Goal: Task Accomplishment & Management: Complete application form

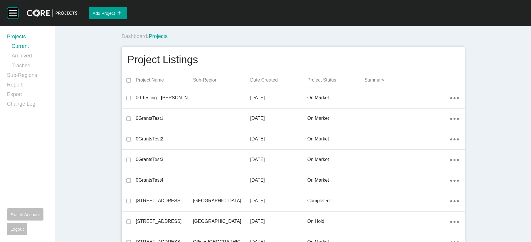
scroll to position [9740, 0]
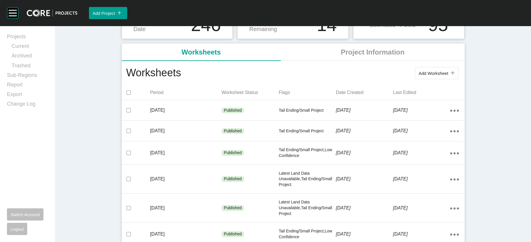
scroll to position [97, 0]
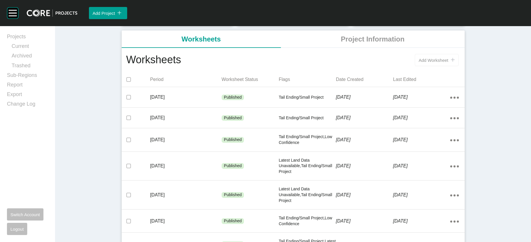
click at [458, 66] on button "Add Worksheet icon/tick copy 11 Created with Sketch." at bounding box center [436, 60] width 43 height 12
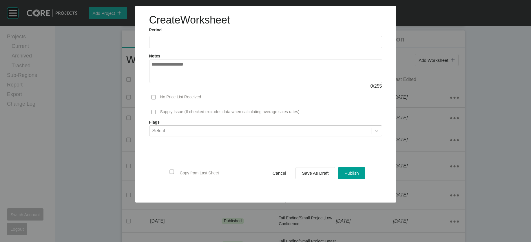
click at [169, 44] on input "text" at bounding box center [266, 41] width 228 height 5
click at [170, 89] on li "Aug" at bounding box center [179, 84] width 19 height 10
type input "**********"
click at [318, 175] on span "Save As Draft" at bounding box center [315, 172] width 27 height 5
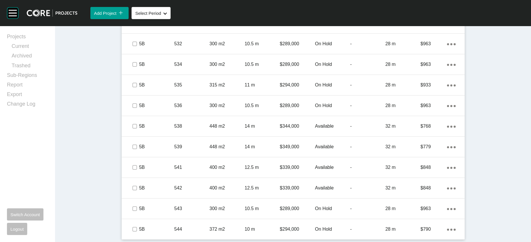
scroll to position [759, 0]
click at [32, 179] on div "Projects Current Archived Trashed Sub-Regions Report Export Change Log Switch A…" at bounding box center [27, 134] width 41 height 202
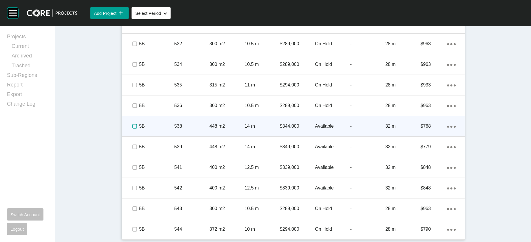
click at [132, 124] on label at bounding box center [134, 126] width 5 height 5
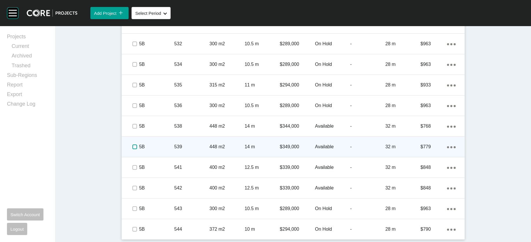
click at [132, 144] on label at bounding box center [134, 146] width 5 height 5
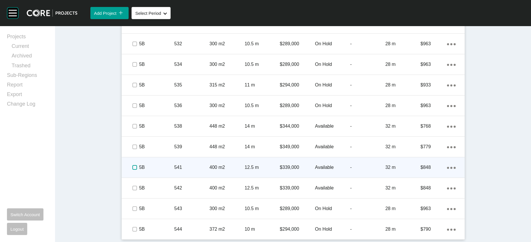
click at [132, 165] on label at bounding box center [134, 167] width 5 height 5
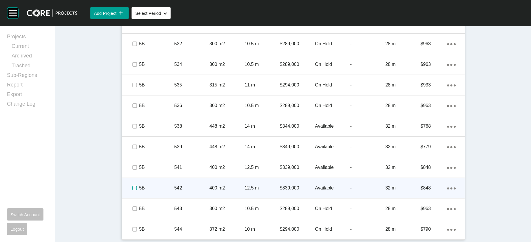
click at [132, 185] on label at bounding box center [134, 187] width 5 height 5
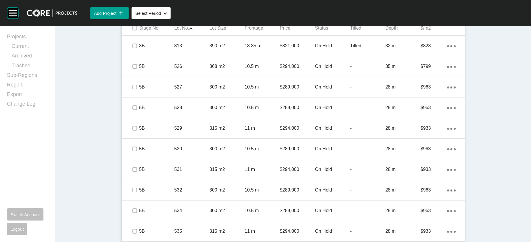
scroll to position [405, 0]
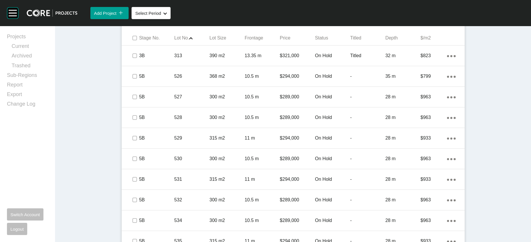
click at [383, 21] on span "Edit Selected" at bounding box center [370, 18] width 26 height 5
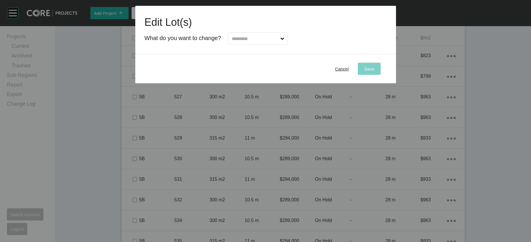
click at [278, 44] on input "text" at bounding box center [255, 39] width 49 height 12
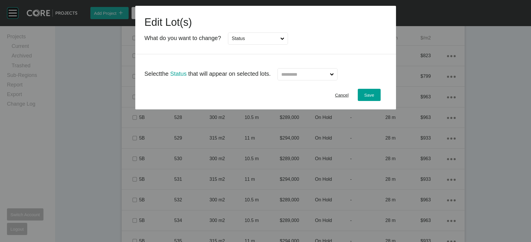
click at [306, 80] on input "text" at bounding box center [304, 74] width 49 height 12
type input "*"
click at [376, 99] on div "Save" at bounding box center [369, 95] width 13 height 8
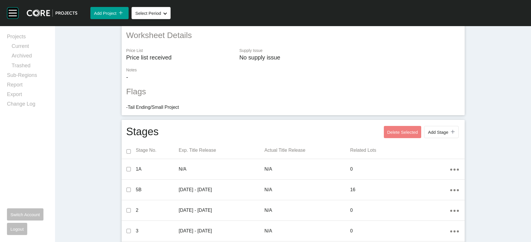
scroll to position [0, 0]
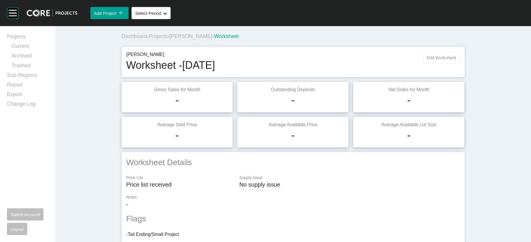
click at [460, 63] on button "Edit Worksheet" at bounding box center [441, 57] width 37 height 12
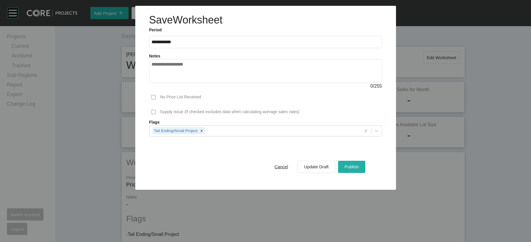
click at [360, 170] on div "Publish" at bounding box center [351, 167] width 17 height 8
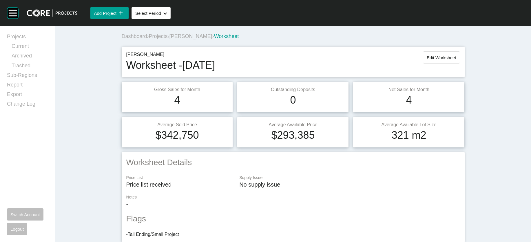
click at [149, 39] on span "Projects" at bounding box center [158, 36] width 19 height 6
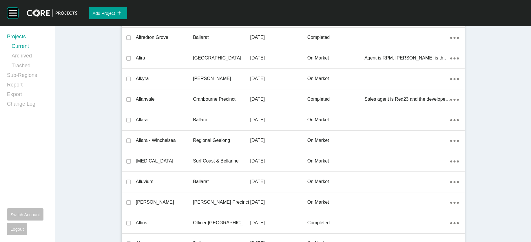
scroll to position [10817, 0]
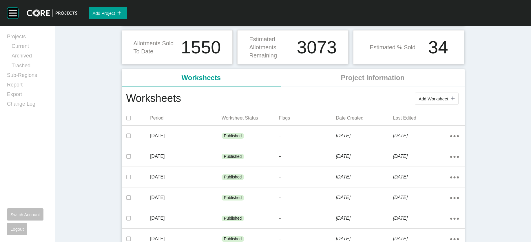
scroll to position [72, 0]
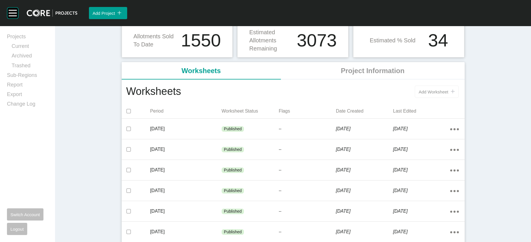
click at [448, 94] on span "Add Worksheet" at bounding box center [434, 91] width 30 height 5
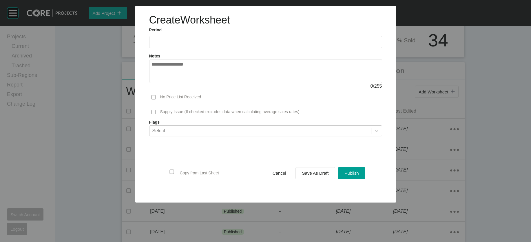
click at [169, 48] on label at bounding box center [265, 42] width 233 height 12
click at [169, 44] on input "text" at bounding box center [266, 41] width 228 height 5
click at [170, 89] on li "Aug" at bounding box center [179, 84] width 19 height 10
type input "**********"
click at [329, 175] on span "Save As Draft" at bounding box center [315, 172] width 27 height 5
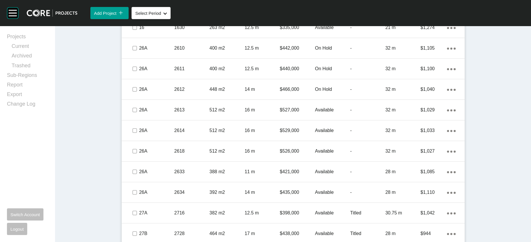
scroll to position [409, 0]
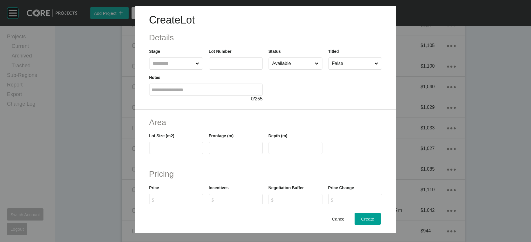
click at [230, 66] on input "text" at bounding box center [236, 63] width 49 height 5
click at [170, 69] on input "text" at bounding box center [173, 64] width 43 height 12
type input "**"
click at [231, 70] on label at bounding box center [236, 63] width 54 height 12
click at [231, 66] on input "text" at bounding box center [236, 63] width 49 height 5
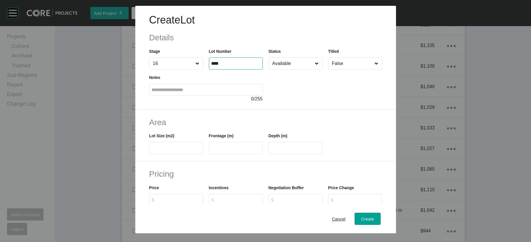
type input "****"
click at [168, 150] on input "text" at bounding box center [176, 147] width 49 height 5
type input "***"
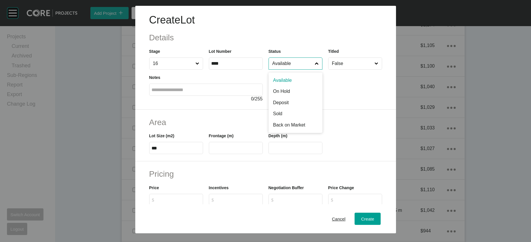
click at [300, 69] on input "Available" at bounding box center [292, 64] width 43 height 12
type input "*"
drag, startPoint x: 297, startPoint y: 110, endPoint x: 281, endPoint y: 122, distance: 20.2
click at [227, 150] on input "text" at bounding box center [236, 147] width 49 height 5
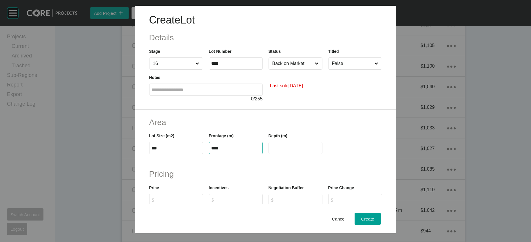
type input "****"
click at [287, 150] on input "****" at bounding box center [295, 147] width 49 height 5
drag, startPoint x: 272, startPoint y: 183, endPoint x: 292, endPoint y: 183, distance: 19.7
click at [292, 150] on input "****" at bounding box center [295, 147] width 49 height 5
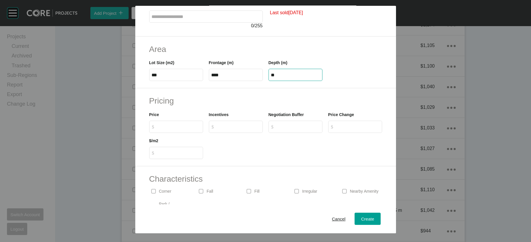
scroll to position [76, 0]
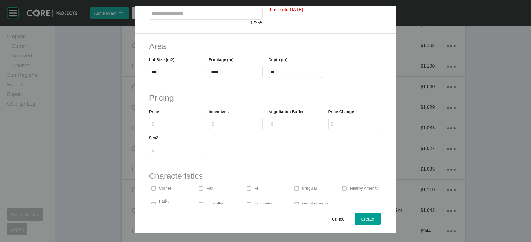
type input "**"
click at [131, 176] on div "Create Lot Details Stage 16 Lot Number **** Status Back on Market Titled False …" at bounding box center [265, 121] width 531 height 242
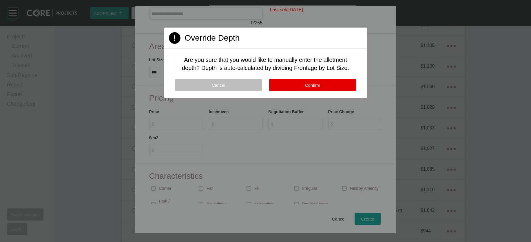
drag, startPoint x: 330, startPoint y: 107, endPoint x: 305, endPoint y: 123, distance: 29.2
click at [330, 91] on button "Confirm" at bounding box center [312, 85] width 87 height 12
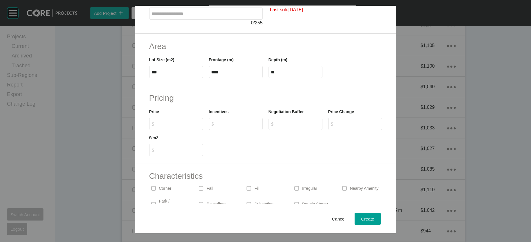
click at [157, 126] on input "$ Created with Sketch. $" at bounding box center [178, 123] width 43 height 5
type input "*******"
type input "*"
type input "*****"
click at [376, 219] on button "Create" at bounding box center [368, 218] width 26 height 12
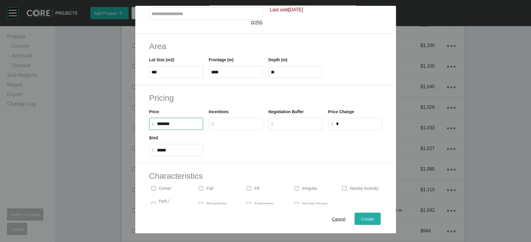
type input "*"
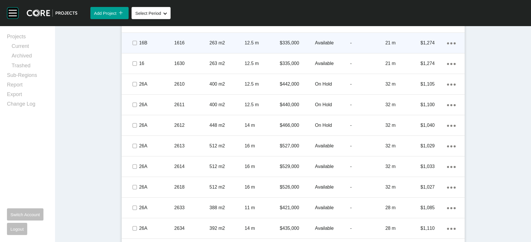
click at [323, 52] on div "Available" at bounding box center [332, 43] width 35 height 18
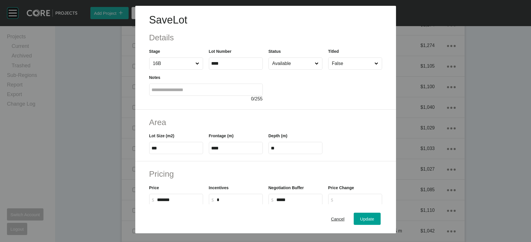
scroll to position [198, 0]
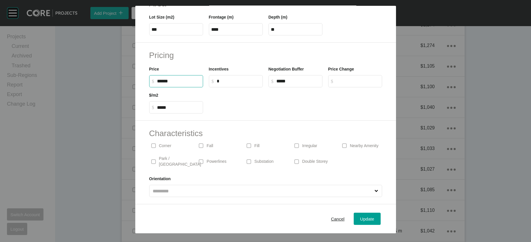
click at [157, 79] on input "******" at bounding box center [178, 81] width 43 height 5
type input "*******"
type input "*****"
click at [374, 216] on span "Update" at bounding box center [367, 218] width 14 height 5
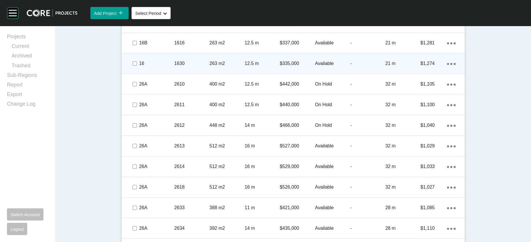
click at [327, 67] on p "Available" at bounding box center [332, 63] width 35 height 6
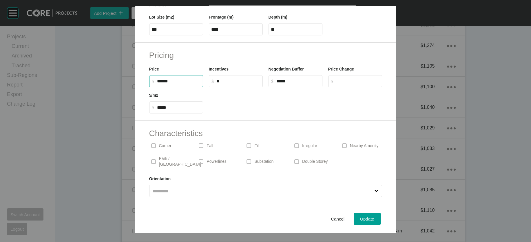
click at [157, 79] on input "******" at bounding box center [178, 81] width 43 height 5
type input "*******"
type input "*****"
click at [217, 79] on input "*" at bounding box center [238, 81] width 43 height 5
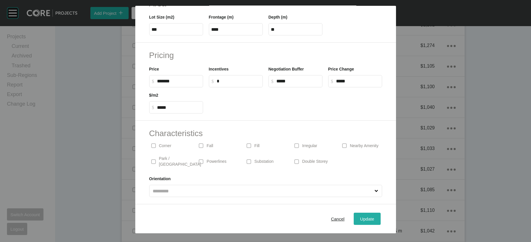
click at [380, 220] on button "Update" at bounding box center [367, 218] width 27 height 12
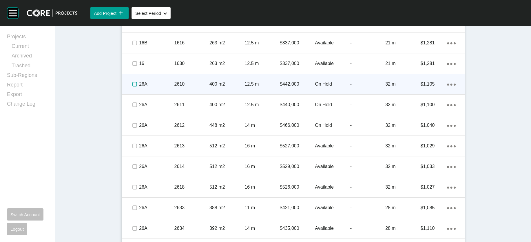
click at [132, 86] on label at bounding box center [134, 84] width 5 height 5
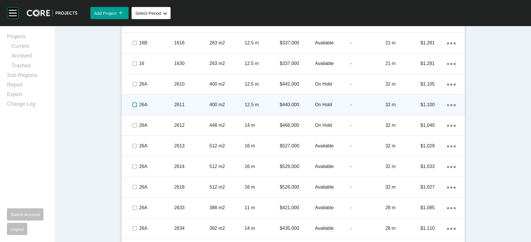
click at [132, 107] on label at bounding box center [134, 104] width 5 height 5
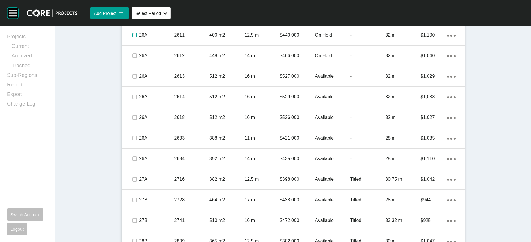
scroll to position [481, 0]
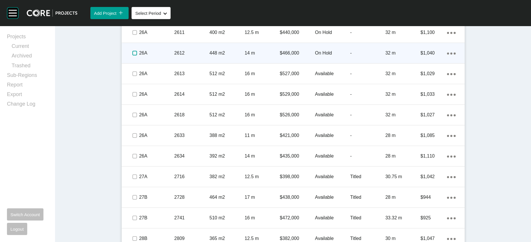
click at [132, 55] on label at bounding box center [134, 53] width 5 height 5
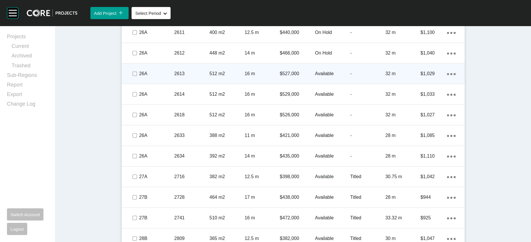
click at [343, 77] on p "Available" at bounding box center [332, 73] width 35 height 6
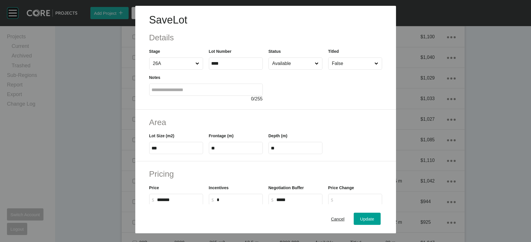
scroll to position [198, 0]
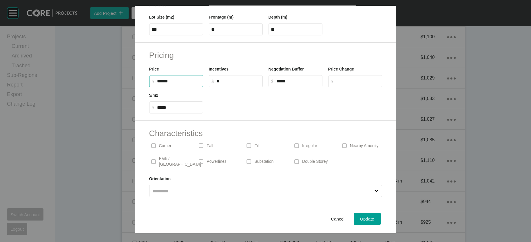
drag, startPoint x: 139, startPoint y: 50, endPoint x: 153, endPoint y: 61, distance: 18.1
click at [153, 61] on div "Pricing Price $ Created with Sketch. $ ****** Incentives $ Created with Sketch.…" at bounding box center [265, 82] width 261 height 78
drag, startPoint x: 136, startPoint y: 49, endPoint x: 161, endPoint y: 52, distance: 25.7
click at [162, 79] on input "****" at bounding box center [178, 81] width 43 height 5
type input "*******"
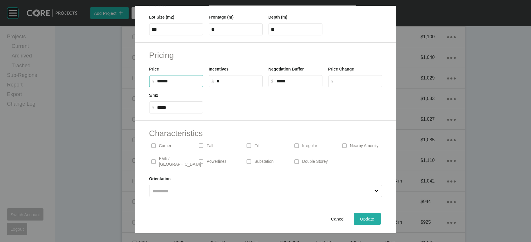
type input "*****"
click at [373, 217] on button "Update" at bounding box center [367, 218] width 27 height 12
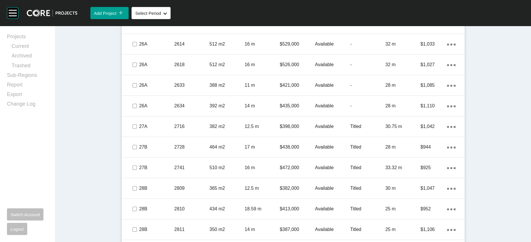
scroll to position [547, 0]
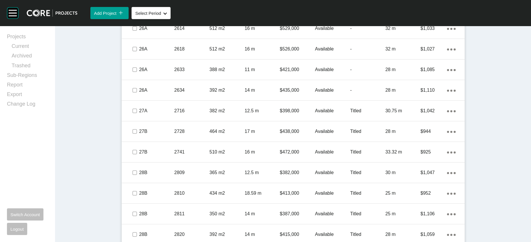
click at [332, 73] on p "Available" at bounding box center [332, 69] width 35 height 6
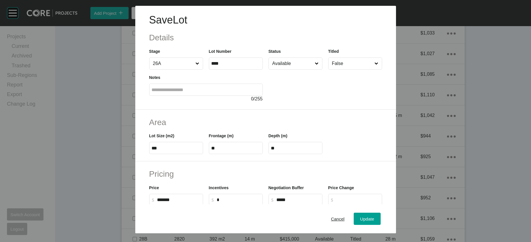
scroll to position [198, 0]
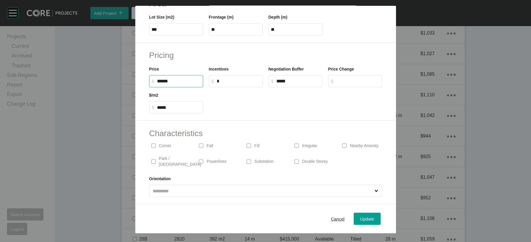
click at [157, 79] on input "******" at bounding box center [178, 81] width 43 height 5
type input "*******"
type input "*****"
click at [374, 216] on span "Update" at bounding box center [367, 218] width 14 height 5
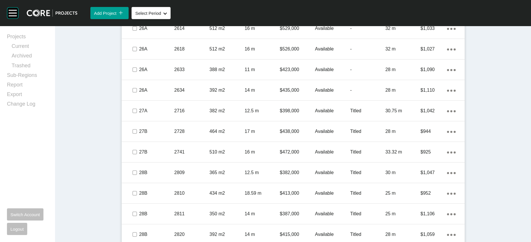
scroll to position [561, 0]
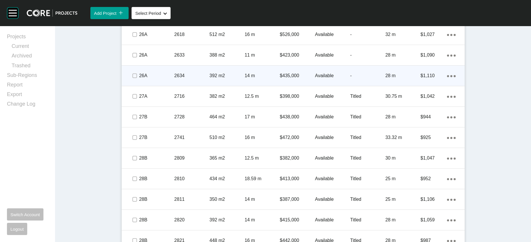
click at [292, 85] on div "$435,000" at bounding box center [297, 76] width 35 height 18
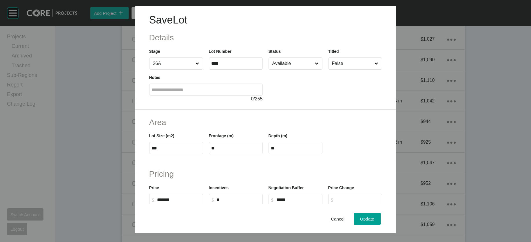
scroll to position [198, 0]
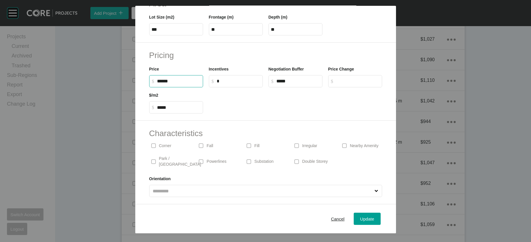
click at [157, 79] on input "******" at bounding box center [178, 81] width 43 height 5
type input "*******"
type input "*****"
click at [374, 216] on span "Update" at bounding box center [367, 218] width 14 height 5
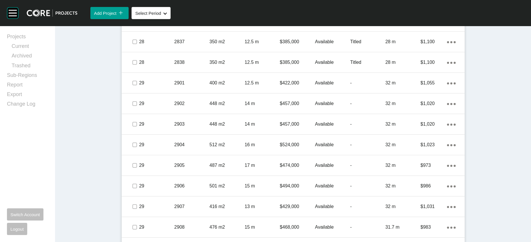
scroll to position [845, 0]
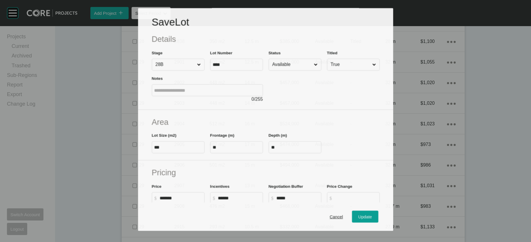
scroll to position [822, 0]
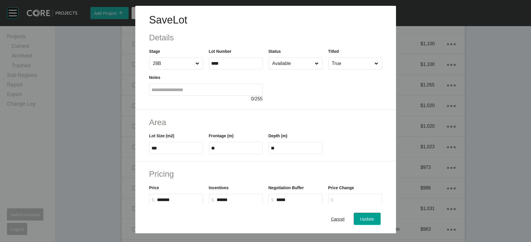
click at [281, 69] on input "Available" at bounding box center [292, 64] width 43 height 12
drag, startPoint x: 294, startPoint y: 124, endPoint x: 294, endPoint y: 127, distance: 3.2
click at [374, 216] on span "Update" at bounding box center [367, 218] width 14 height 5
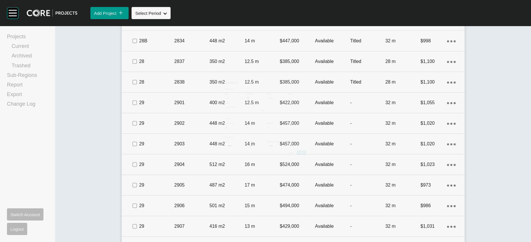
scroll to position [845, 0]
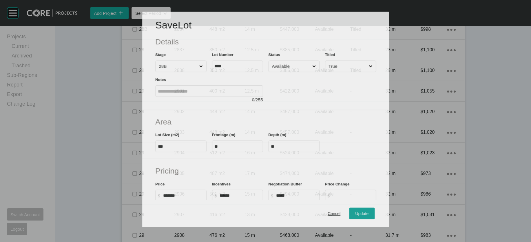
scroll to position [822, 0]
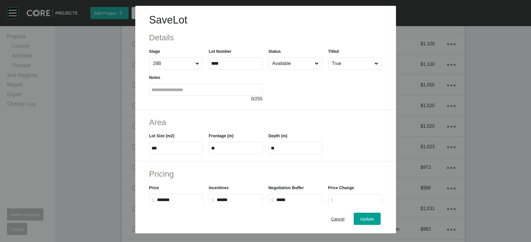
click at [306, 87] on div at bounding box center [326, 86] width 114 height 33
click at [305, 69] on input "Available" at bounding box center [292, 64] width 43 height 12
click at [374, 216] on span "Update" at bounding box center [367, 218] width 14 height 5
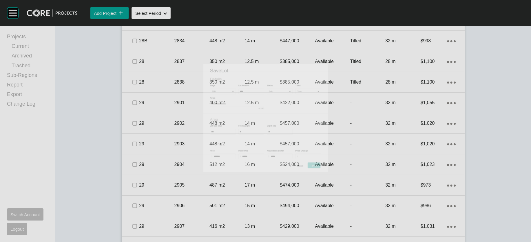
scroll to position [845, 0]
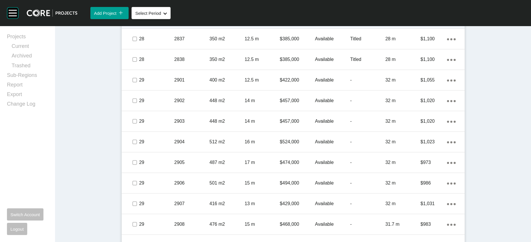
click at [174, 27] on div "2834" at bounding box center [191, 18] width 35 height 18
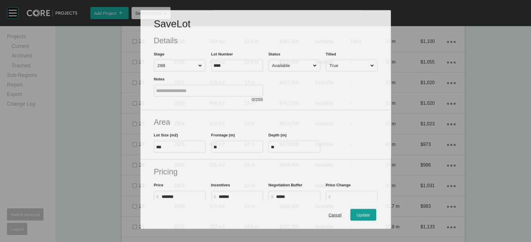
scroll to position [822, 0]
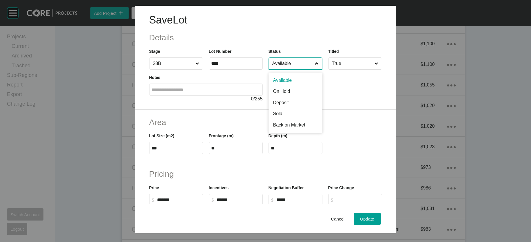
click at [291, 69] on input "Available" at bounding box center [292, 64] width 43 height 12
type input "*"
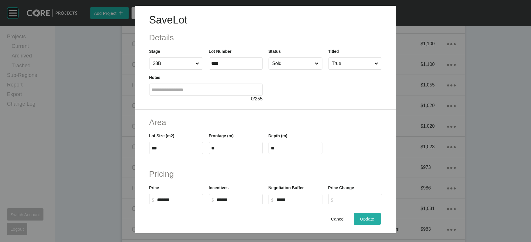
click at [376, 214] on div "Update" at bounding box center [367, 218] width 17 height 8
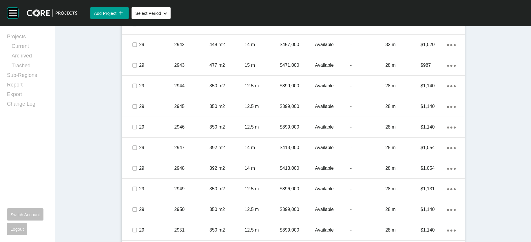
scroll to position [1259, 0]
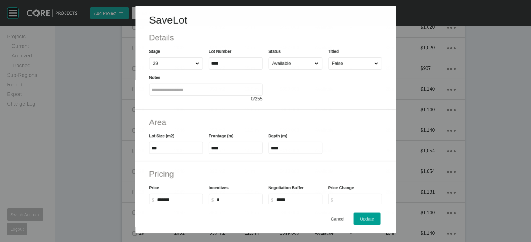
scroll to position [1236, 0]
click at [277, 69] on input "Available" at bounding box center [292, 64] width 43 height 12
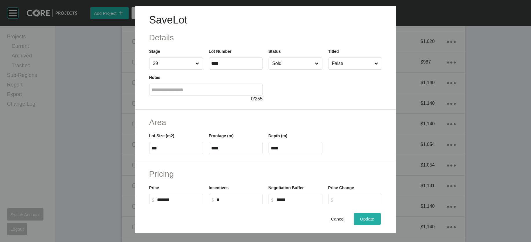
click at [376, 214] on div "Update" at bounding box center [367, 218] width 17 height 8
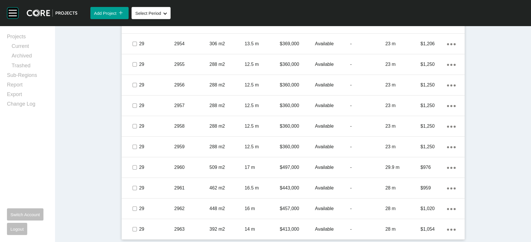
scroll to position [1885, 0]
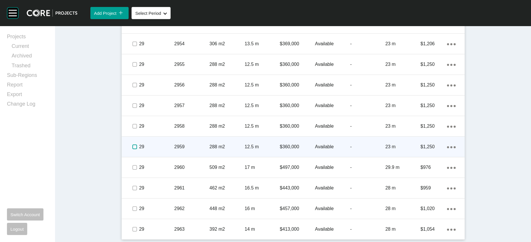
click at [132, 149] on label at bounding box center [134, 146] width 5 height 5
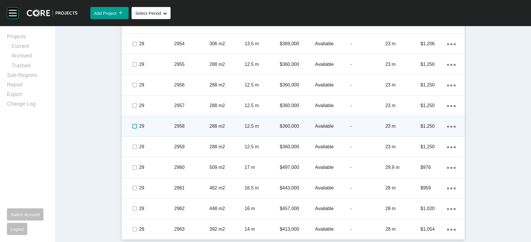
drag, startPoint x: 90, startPoint y: 140, endPoint x: 90, endPoint y: 132, distance: 8.1
click at [132, 128] on label at bounding box center [134, 126] width 5 height 5
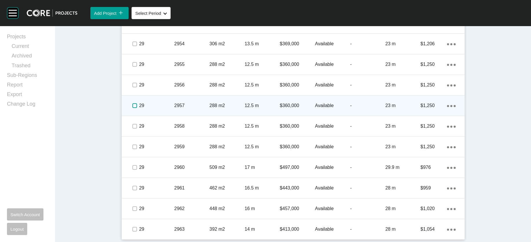
click at [132, 108] on label at bounding box center [134, 105] width 5 height 5
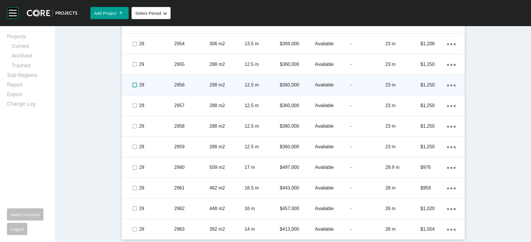
click at [132, 87] on label at bounding box center [134, 85] width 5 height 5
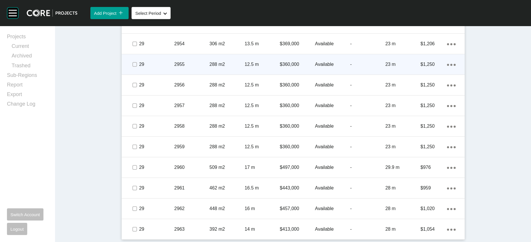
click at [130, 71] on div at bounding box center [134, 64] width 9 height 20
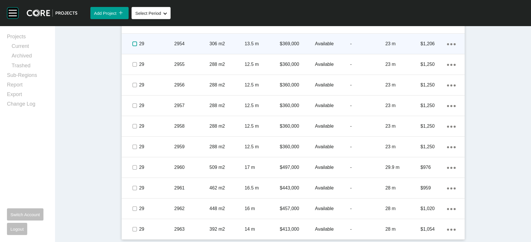
click at [132, 41] on label at bounding box center [134, 43] width 5 height 5
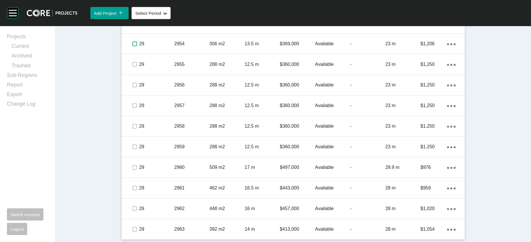
scroll to position [1927, 0]
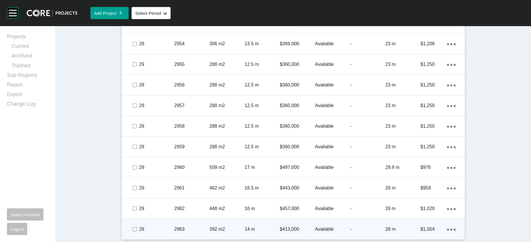
click at [245, 220] on div "14 m" at bounding box center [262, 229] width 35 height 18
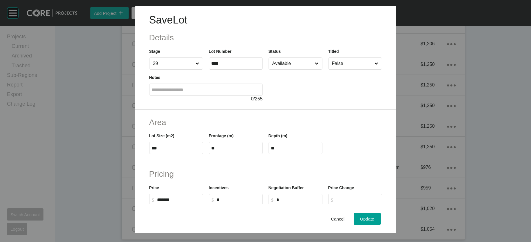
scroll to position [1904, 0]
click at [312, 69] on input "Available" at bounding box center [292, 64] width 43 height 12
click at [374, 216] on span "Update" at bounding box center [367, 218] width 14 height 5
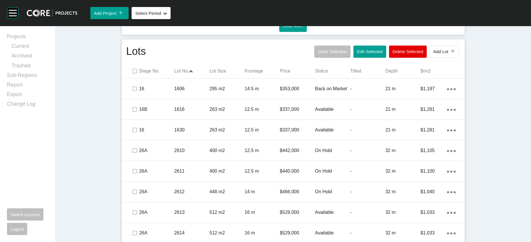
scroll to position [335, 0]
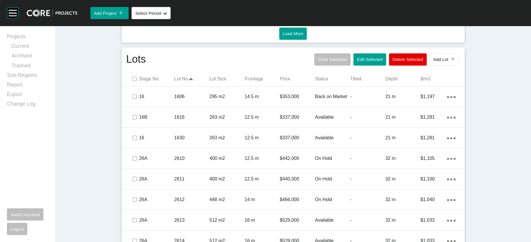
click at [383, 62] on span "Edit Selected" at bounding box center [370, 59] width 26 height 5
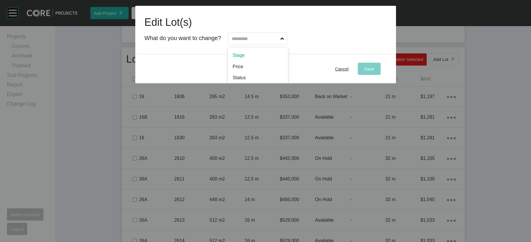
click at [270, 44] on input "text" at bounding box center [255, 39] width 49 height 12
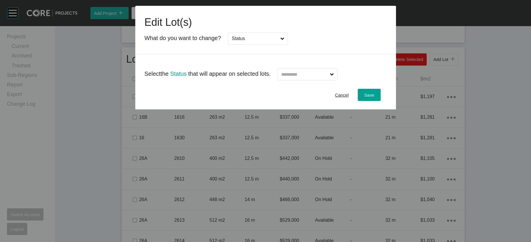
drag, startPoint x: 232, startPoint y: 95, endPoint x: 289, endPoint y: 97, distance: 57.4
click at [315, 99] on div "Cancel Save" at bounding box center [265, 94] width 261 height 29
click at [318, 80] on input "text" at bounding box center [304, 74] width 49 height 12
drag, startPoint x: 312, startPoint y: 125, endPoint x: 386, endPoint y: 121, distance: 73.7
click at [380, 101] on button "Save" at bounding box center [369, 95] width 23 height 12
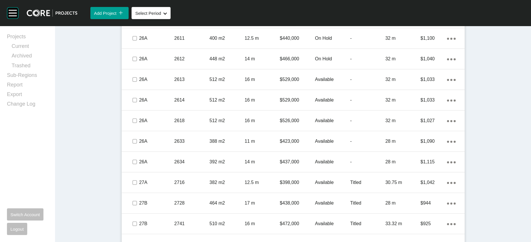
scroll to position [509, 0]
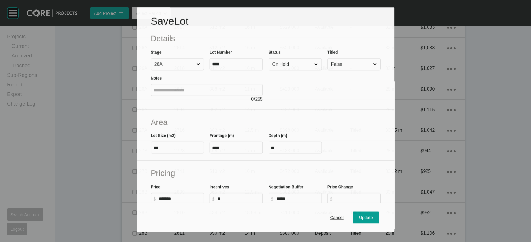
scroll to position [487, 0]
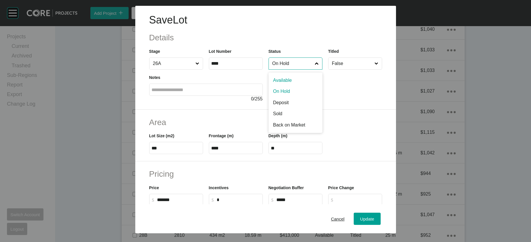
click at [307, 69] on input "On Hold" at bounding box center [292, 64] width 43 height 12
drag, startPoint x: 283, startPoint y: 135, endPoint x: 303, endPoint y: 147, distance: 23.4
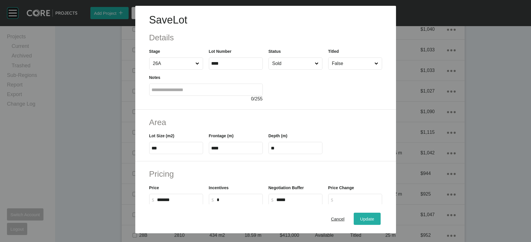
click at [376, 214] on div "Update" at bounding box center [367, 218] width 17 height 8
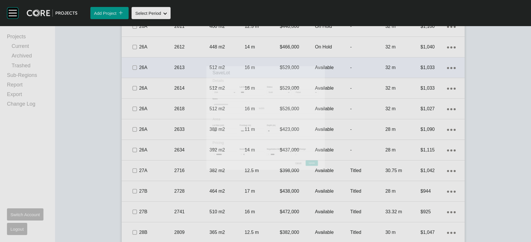
scroll to position [509, 0]
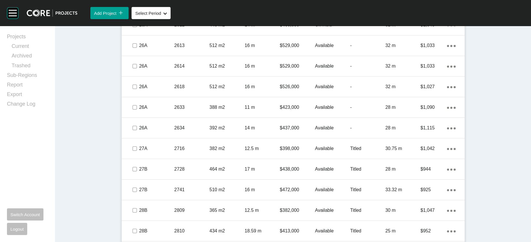
click at [343, 13] on div "On Hold" at bounding box center [332, 4] width 35 height 18
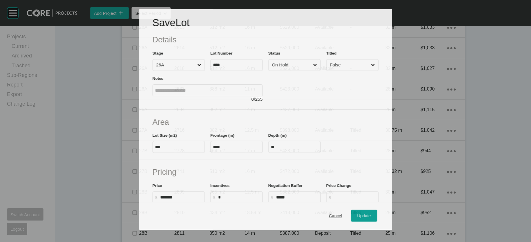
scroll to position [487, 0]
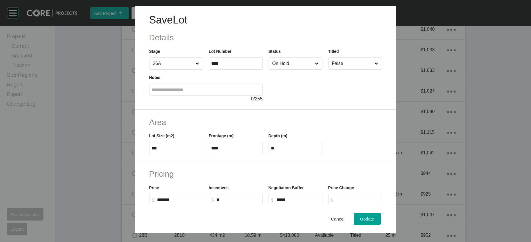
click at [303, 69] on input "On Hold" at bounding box center [292, 64] width 43 height 12
click at [376, 214] on div "Update" at bounding box center [367, 218] width 17 height 8
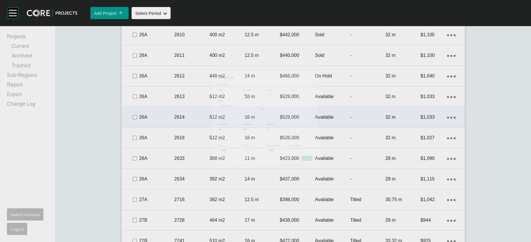
scroll to position [509, 0]
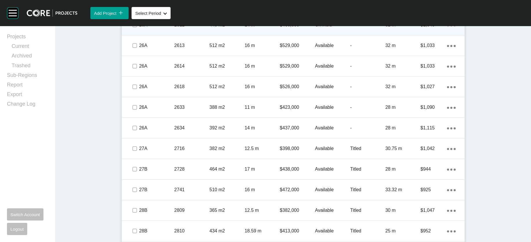
click at [362, 34] on div "-" at bounding box center [367, 25] width 35 height 18
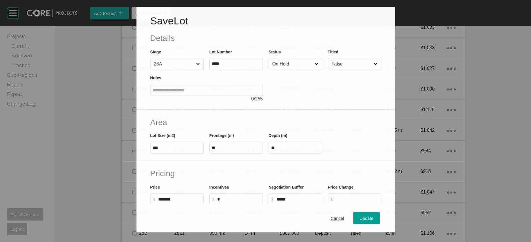
scroll to position [487, 0]
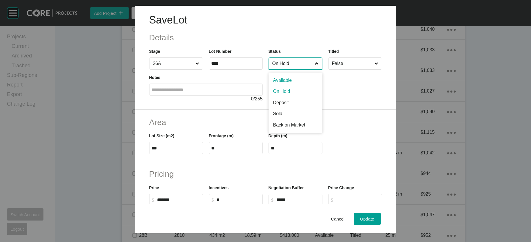
drag, startPoint x: 296, startPoint y: 83, endPoint x: 285, endPoint y: 86, distance: 10.6
click at [295, 69] on input "On Hold" at bounding box center [292, 64] width 43 height 12
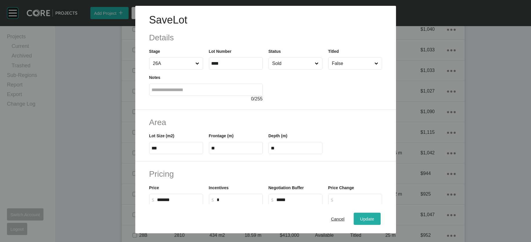
click at [376, 215] on div "Update" at bounding box center [367, 218] width 17 height 8
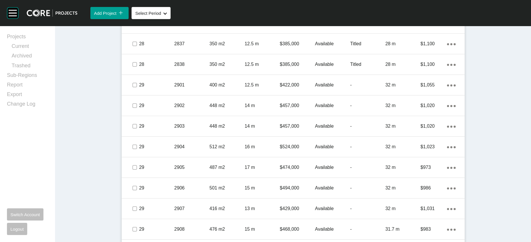
scroll to position [675, 0]
drag, startPoint x: 520, startPoint y: 91, endPoint x: 526, endPoint y: 118, distance: 28.3
click at [526, 118] on div "Group 2 Created with Sketch. . Add Project icon/tick copy 11 Created with Sketc…" at bounding box center [265, 121] width 531 height 242
click at [525, 111] on div "Dashboard › Projects › Olivine › Worksheet Olivine Worksheet - [DATE] Edit Work…" at bounding box center [293, 208] width 476 height 1714
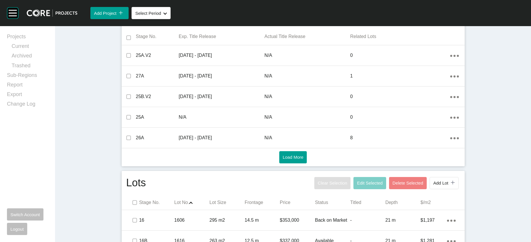
scroll to position [423, 0]
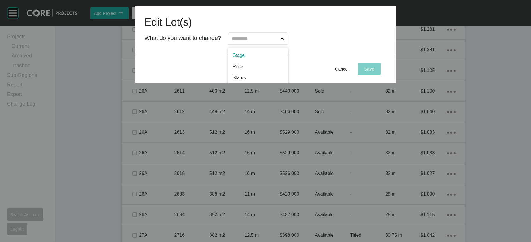
click at [267, 44] on input "text" at bounding box center [255, 39] width 49 height 12
type input "**"
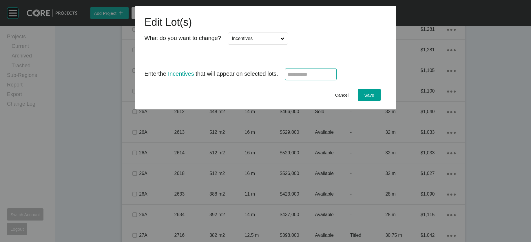
click at [298, 77] on input "text" at bounding box center [311, 74] width 46 height 5
type input "******"
click at [374, 97] on span "Save" at bounding box center [369, 94] width 10 height 5
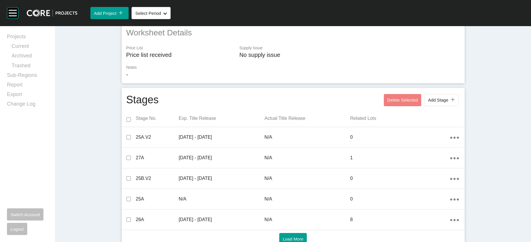
scroll to position [0, 0]
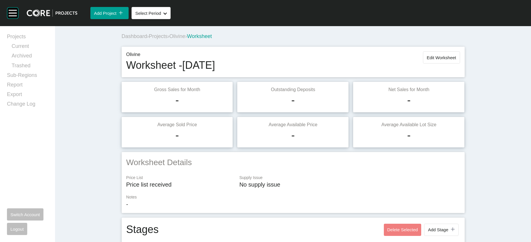
click at [460, 63] on button "Edit Worksheet" at bounding box center [441, 57] width 37 height 12
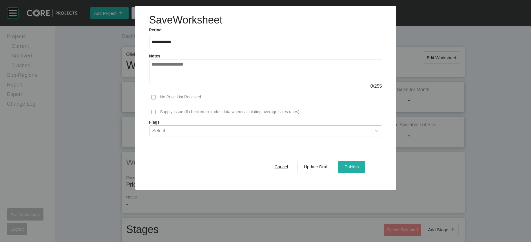
click at [362, 173] on button "Publish" at bounding box center [351, 167] width 27 height 12
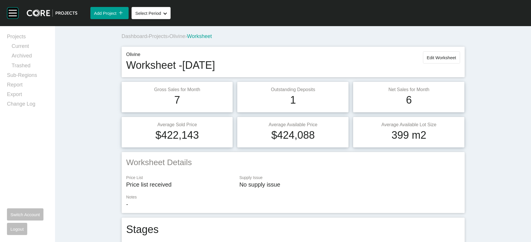
click at [149, 39] on span "Projects" at bounding box center [158, 36] width 19 height 6
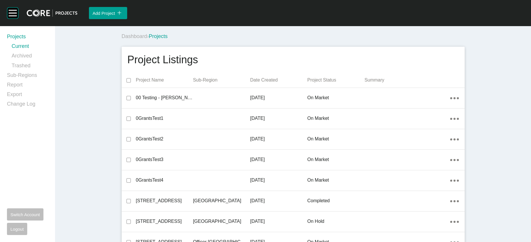
scroll to position [10919, 0]
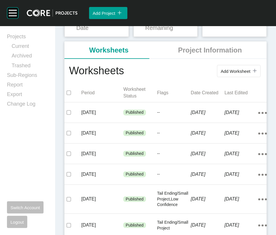
scroll to position [99, 0]
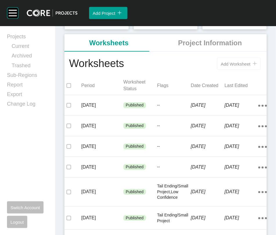
click at [221, 66] on span "Add Worksheet" at bounding box center [236, 63] width 30 height 5
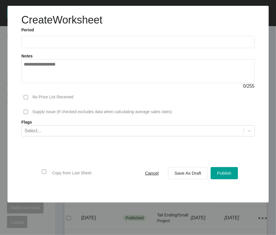
click at [104, 44] on input "text" at bounding box center [138, 41] width 228 height 5
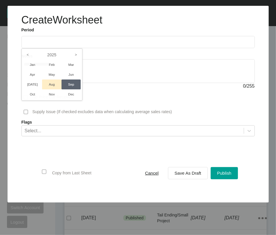
click at [54, 89] on li "Aug" at bounding box center [51, 84] width 19 height 10
type input "**********"
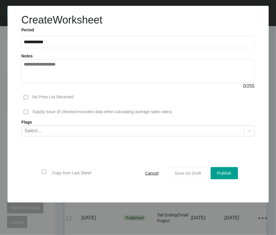
click at [174, 175] on span "Save As Draft" at bounding box center [187, 172] width 27 height 5
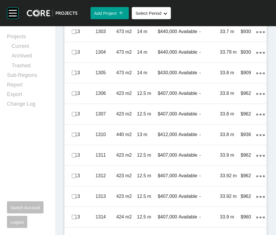
scroll to position [532, 0]
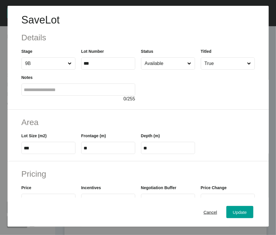
click at [186, 69] on span at bounding box center [189, 64] width 6 height 12
click at [182, 69] on input "Available" at bounding box center [164, 64] width 43 height 12
drag, startPoint x: 164, startPoint y: 112, endPoint x: 194, endPoint y: 150, distance: 48.5
click at [226, 208] on button "Update" at bounding box center [239, 212] width 27 height 12
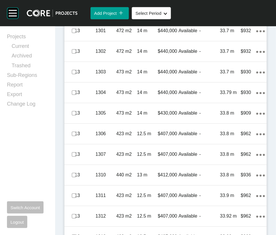
scroll to position [484, 0]
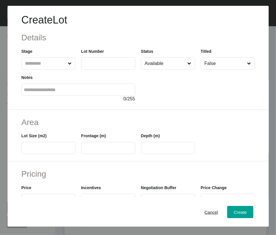
click at [49, 69] on input "text" at bounding box center [45, 64] width 43 height 12
type input "*"
click at [107, 66] on input "text" at bounding box center [108, 63] width 49 height 5
type input "***"
click at [36, 154] on label at bounding box center [48, 148] width 54 height 12
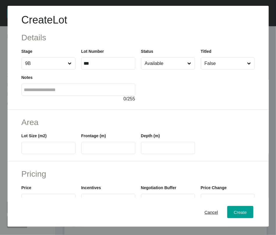
click at [36, 150] on input "text" at bounding box center [48, 147] width 49 height 5
type input "***"
click at [120, 150] on input "text" at bounding box center [108, 147] width 49 height 5
type input "**"
type input "****"
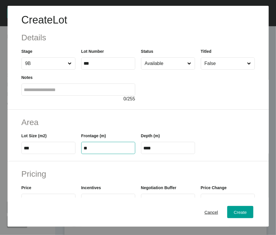
click at [172, 154] on label "****" at bounding box center [168, 148] width 54 height 12
click at [172, 150] on input "****" at bounding box center [167, 147] width 49 height 5
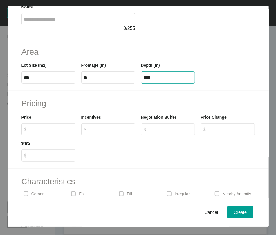
scroll to position [74, 0]
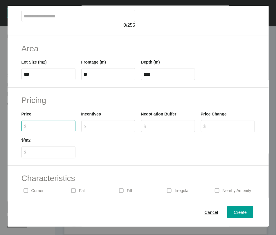
click at [42, 128] on input "$ Created with Sketch. $" at bounding box center [51, 125] width 43 height 5
type input "*******"
type input "***"
click at [151, 128] on input "$ Created with Sketch. $" at bounding box center [170, 125] width 43 height 5
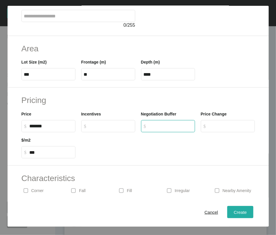
type input "*"
click at [227, 215] on button "Create" at bounding box center [240, 212] width 26 height 12
type input "*"
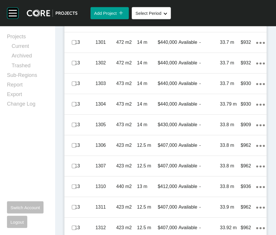
scroll to position [522, 0]
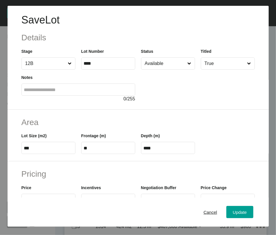
click at [177, 69] on input "Available" at bounding box center [164, 64] width 43 height 12
click at [231, 208] on div "Update" at bounding box center [239, 212] width 17 height 8
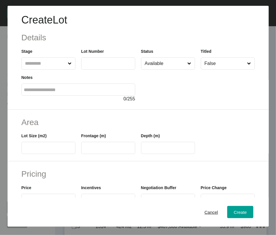
click at [67, 69] on span at bounding box center [70, 64] width 6 height 12
click at [63, 69] on input "text" at bounding box center [45, 64] width 43 height 12
type input "**"
click at [95, 66] on input "text" at bounding box center [108, 63] width 49 height 5
type input "****"
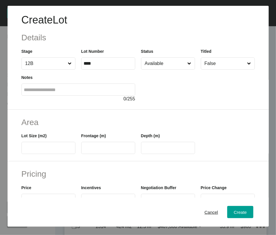
drag, startPoint x: 65, startPoint y: 175, endPoint x: 65, endPoint y: 180, distance: 4.6
click at [65, 154] on div "Lot Size (m2)" at bounding box center [48, 142] width 54 height 21
click at [204, 212] on span "Cancel" at bounding box center [211, 212] width 14 height 5
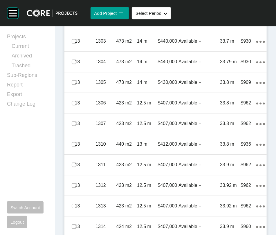
scroll to position [537, 0]
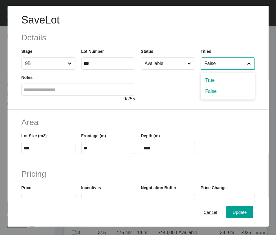
drag, startPoint x: 231, startPoint y: 71, endPoint x: 230, endPoint y: 84, distance: 13.1
click at [232, 69] on input "False" at bounding box center [224, 64] width 43 height 12
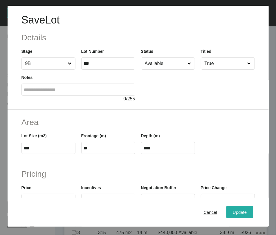
click at [235, 216] on div "Update" at bounding box center [239, 212] width 17 height 8
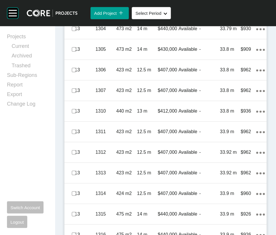
scroll to position [588, 0]
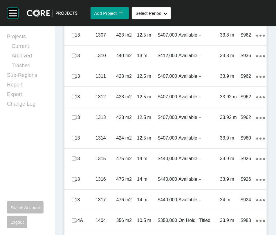
scroll to position [632, 0]
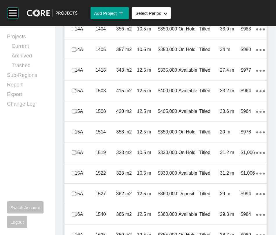
scroll to position [835, 0]
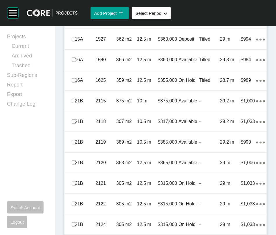
scroll to position [1008, 0]
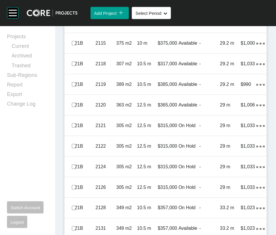
scroll to position [1046, 0]
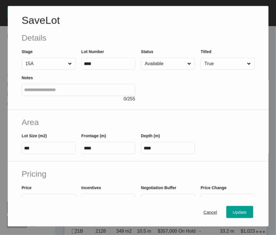
scroll to position [1024, 0]
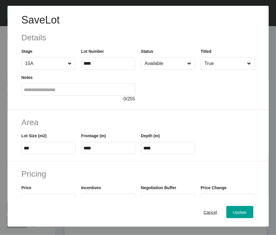
click at [167, 69] on input "Available" at bounding box center [164, 64] width 43 height 12
click at [232, 214] on span "Update" at bounding box center [239, 212] width 14 height 5
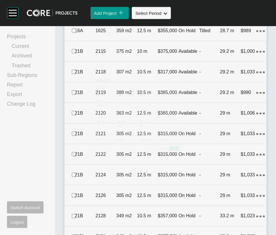
scroll to position [1046, 0]
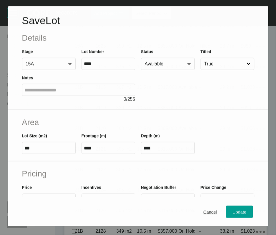
scroll to position [1024, 0]
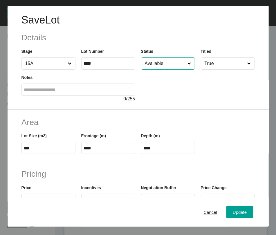
drag, startPoint x: 177, startPoint y: 77, endPoint x: 174, endPoint y: 85, distance: 8.1
click at [177, 69] on input "Available" at bounding box center [164, 64] width 43 height 12
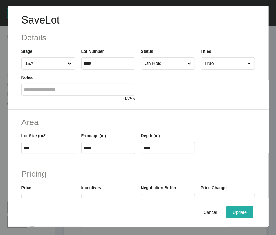
click at [232, 213] on span "Update" at bounding box center [239, 212] width 14 height 5
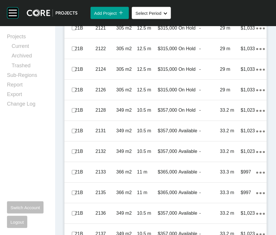
scroll to position [1150, 0]
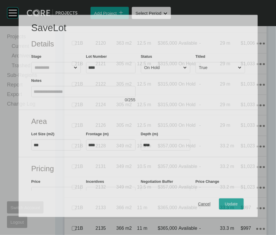
scroll to position [1127, 0]
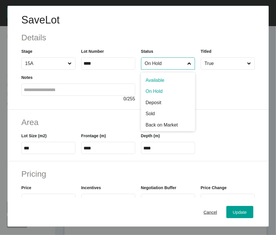
click at [169, 69] on input "On Hold" at bounding box center [164, 64] width 43 height 12
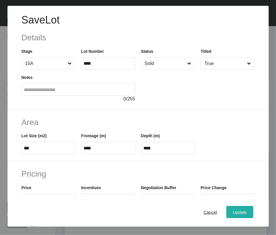
click at [250, 217] on button "Update" at bounding box center [239, 212] width 27 height 12
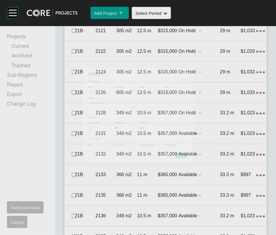
scroll to position [1150, 0]
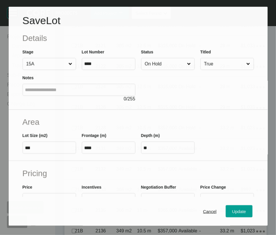
scroll to position [1127, 0]
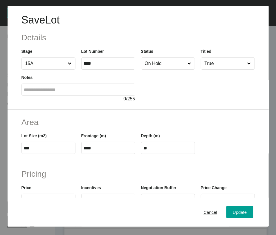
click at [164, 69] on input "On Hold" at bounding box center [164, 64] width 43 height 12
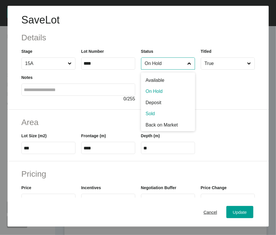
drag, startPoint x: 148, startPoint y: 139, endPoint x: 148, endPoint y: 142, distance: 3.2
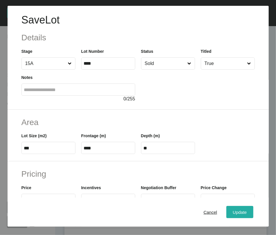
click at [232, 212] on span "Update" at bounding box center [239, 212] width 14 height 5
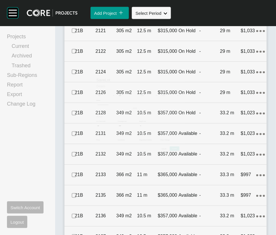
scroll to position [1150, 0]
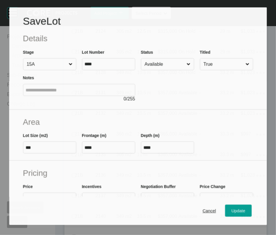
scroll to position [1127, 0]
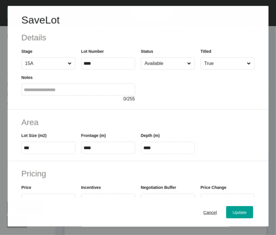
click at [158, 69] on input "Available" at bounding box center [164, 64] width 43 height 12
drag, startPoint x: 148, startPoint y: 139, endPoint x: 162, endPoint y: 151, distance: 18.3
click at [232, 214] on span "Update" at bounding box center [239, 212] width 14 height 5
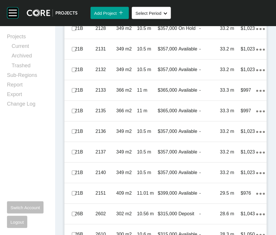
scroll to position [1231, 0]
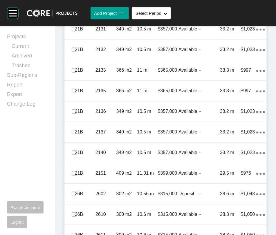
click at [40, 158] on div "Projects Current Archived Trashed Sub-Regions Report Export Change Log Switch A…" at bounding box center [27, 130] width 41 height 195
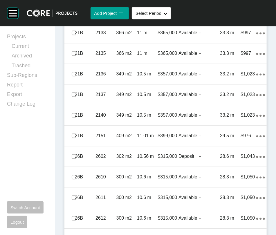
scroll to position [1274, 0]
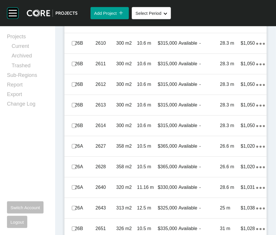
scroll to position [1411, 0]
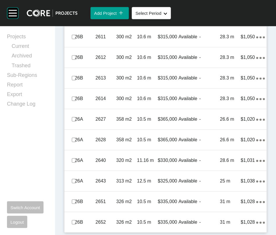
scroll to position [1474, 0]
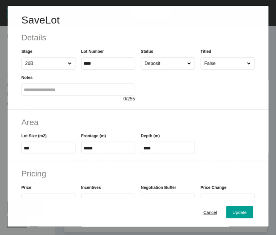
scroll to position [1749, 0]
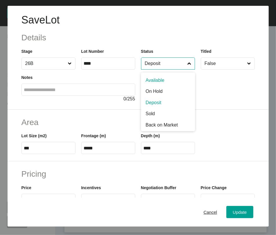
click at [166, 69] on input "Deposit" at bounding box center [164, 64] width 43 height 12
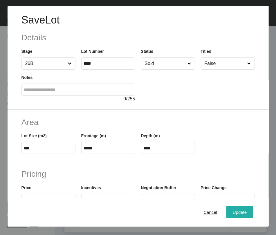
click at [232, 213] on span "Update" at bounding box center [239, 212] width 14 height 5
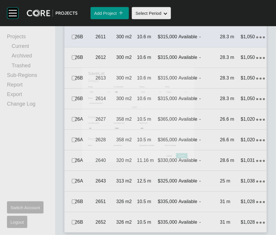
scroll to position [1771, 0]
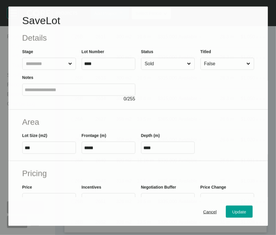
scroll to position [1749, 0]
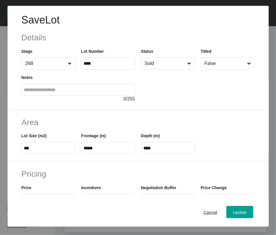
click at [174, 69] on input "Sold" at bounding box center [164, 64] width 43 height 12
click at [231, 213] on div "Update" at bounding box center [239, 212] width 17 height 8
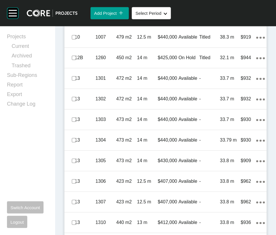
scroll to position [451, 0]
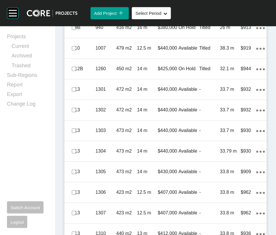
click at [16, 150] on div "Projects Current Archived Trashed Sub-Regions Report Export Change Log Switch A…" at bounding box center [27, 130] width 41 height 195
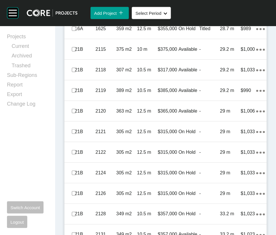
scroll to position [1043, 0]
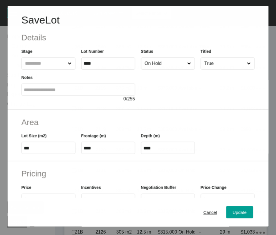
click at [175, 69] on input "On Hold" at bounding box center [164, 64] width 43 height 12
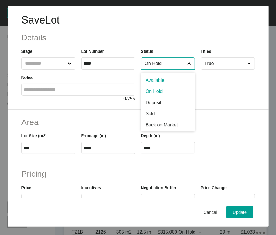
scroll to position [1020, 0]
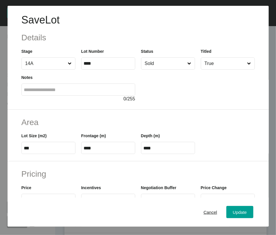
drag, startPoint x: 152, startPoint y: 136, endPoint x: 168, endPoint y: 148, distance: 20.2
click at [239, 218] on button "Update" at bounding box center [239, 212] width 27 height 12
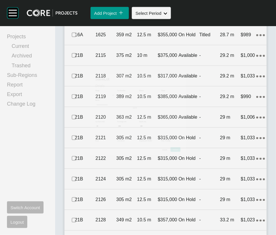
scroll to position [1043, 0]
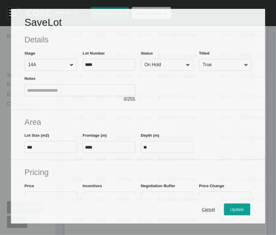
scroll to position [1020, 0]
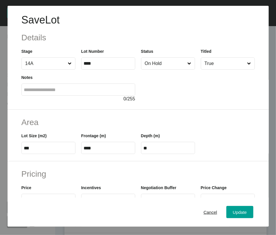
click at [163, 69] on input "On Hold" at bounding box center [164, 64] width 43 height 12
click at [231, 210] on div "Update" at bounding box center [239, 212] width 17 height 8
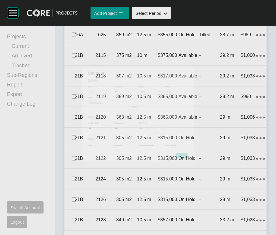
scroll to position [1043, 0]
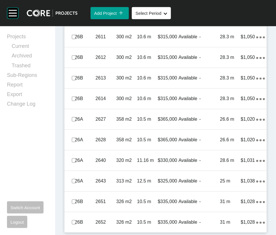
scroll to position [1489, 0]
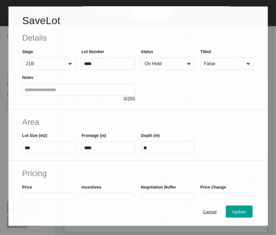
scroll to position [1467, 0]
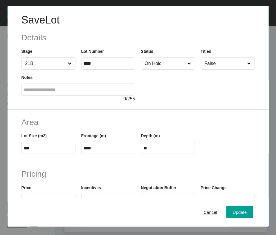
click at [172, 69] on input "On Hold" at bounding box center [164, 64] width 43 height 12
click at [226, 210] on button "Update" at bounding box center [239, 212] width 27 height 12
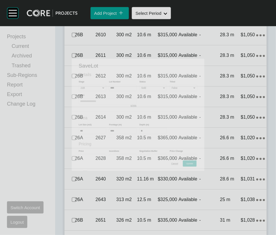
scroll to position [1489, 0]
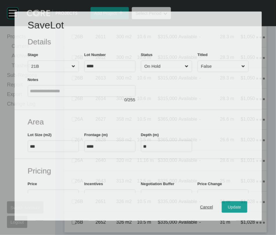
scroll to position [1467, 0]
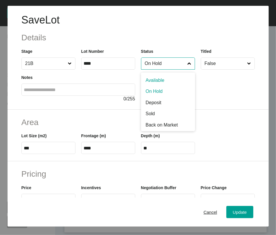
drag, startPoint x: 174, startPoint y: 78, endPoint x: 161, endPoint y: 110, distance: 34.2
click at [163, 70] on div "On Hold Available On Hold Deposit Sold Back on Market NFS BOM/Sold" at bounding box center [168, 63] width 54 height 12
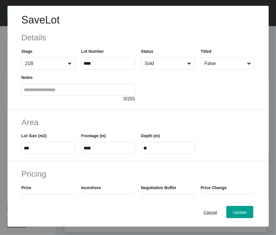
drag, startPoint x: 157, startPoint y: 138, endPoint x: 189, endPoint y: 159, distance: 37.7
click at [232, 214] on span "Update" at bounding box center [239, 212] width 14 height 5
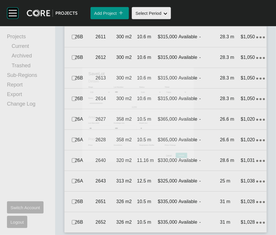
scroll to position [1489, 0]
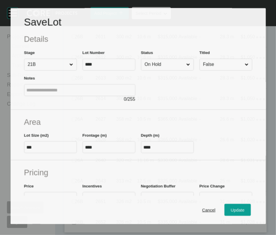
scroll to position [1467, 0]
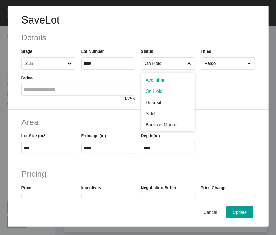
click at [181, 70] on label "On Hold" at bounding box center [168, 63] width 54 height 12
click at [181, 69] on input "On Hold" at bounding box center [164, 64] width 43 height 12
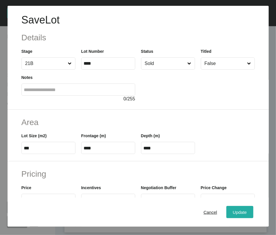
click at [232, 214] on span "Update" at bounding box center [239, 212] width 14 height 5
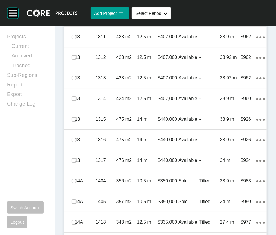
scroll to position [463, 0]
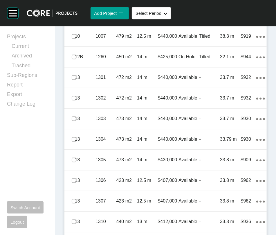
drag, startPoint x: 156, startPoint y: 102, endPoint x: 162, endPoint y: 77, distance: 25.7
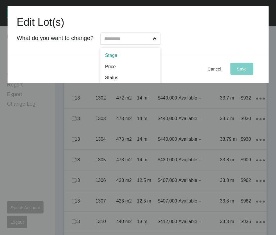
drag, startPoint x: 172, startPoint y: 51, endPoint x: 167, endPoint y: 58, distance: 8.2
click at [160, 45] on div "Stage Price Status Titled Negotiation Buffer Incentives Characteristics" at bounding box center [130, 38] width 60 height 12
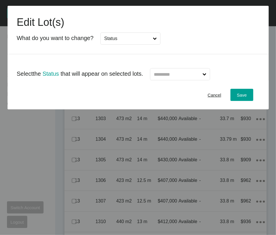
click at [199, 80] on input "text" at bounding box center [176, 74] width 49 height 12
click at [235, 99] on div "Save" at bounding box center [241, 95] width 13 height 8
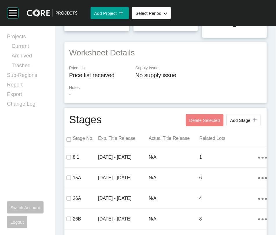
scroll to position [0, 0]
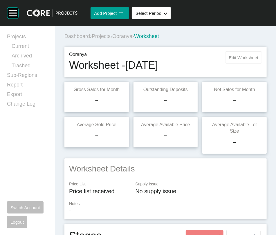
click at [229, 63] on button "Edit Worksheet" at bounding box center [243, 57] width 37 height 12
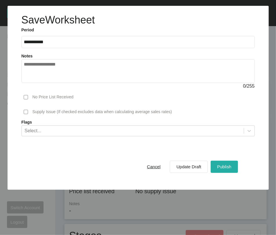
click at [217, 169] on span "Publish" at bounding box center [224, 166] width 14 height 5
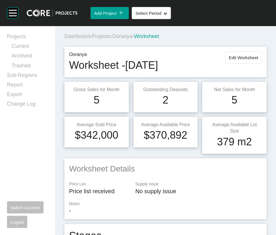
click at [110, 39] on span "Projects" at bounding box center [101, 36] width 19 height 6
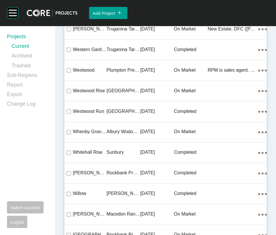
scroll to position [14174, 0]
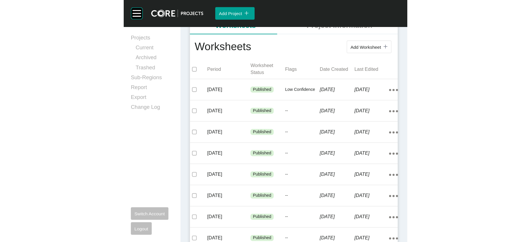
scroll to position [122, 0]
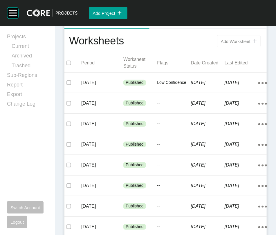
click at [217, 47] on button "Add Worksheet icon/tick copy 11 Created with Sketch." at bounding box center [238, 41] width 43 height 12
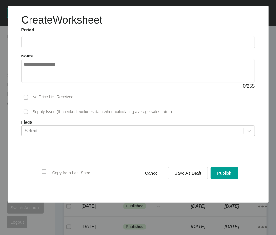
click at [75, 45] on label at bounding box center [137, 42] width 233 height 12
click at [75, 44] on input "text" at bounding box center [138, 41] width 228 height 5
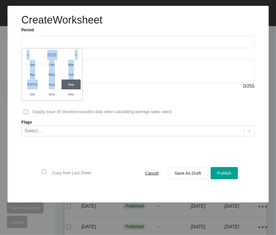
drag, startPoint x: 58, startPoint y: 101, endPoint x: 183, endPoint y: 215, distance: 169.6
click at [21, 48] on div "2025 < > Jan Feb Mar Apr May Jun [DATE] Aug Sep Oct Nov Dec" at bounding box center [21, 48] width 0 height 0
click at [53, 89] on li "Aug" at bounding box center [51, 84] width 19 height 10
type input "**********"
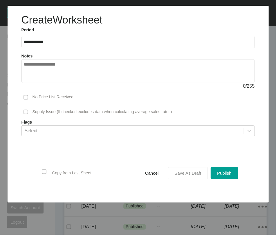
click at [185, 175] on span "Save As Draft" at bounding box center [187, 172] width 27 height 5
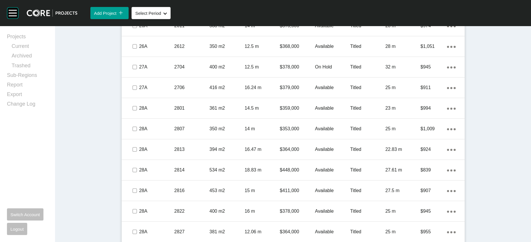
scroll to position [431, 0]
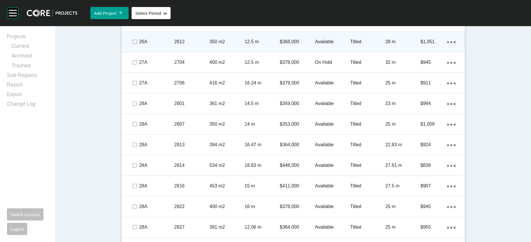
click at [130, 46] on span at bounding box center [134, 41] width 9 height 9
click at [314, 45] on p "$368,000" at bounding box center [297, 42] width 35 height 6
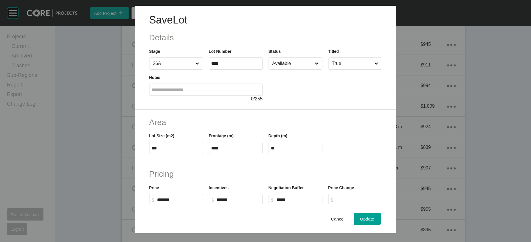
click at [292, 86] on div at bounding box center [326, 86] width 114 height 33
click at [292, 69] on input "Available" at bounding box center [292, 64] width 43 height 12
click at [374, 216] on span "Update" at bounding box center [367, 218] width 14 height 5
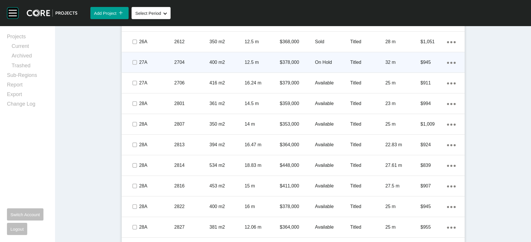
click at [347, 71] on div "On Hold" at bounding box center [332, 62] width 35 height 18
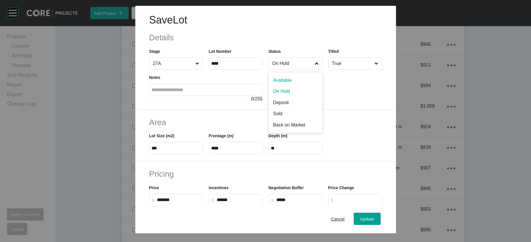
click at [320, 69] on span at bounding box center [317, 64] width 6 height 12
click at [314, 69] on input "On Hold" at bounding box center [292, 64] width 43 height 12
click at [340, 214] on div "Cancel" at bounding box center [337, 218] width 17 height 8
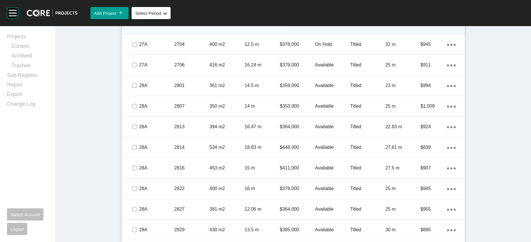
click at [132, 26] on label at bounding box center [134, 23] width 5 height 5
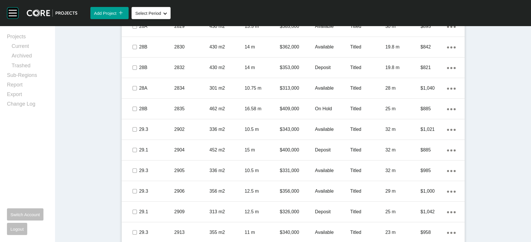
scroll to position [648, 0]
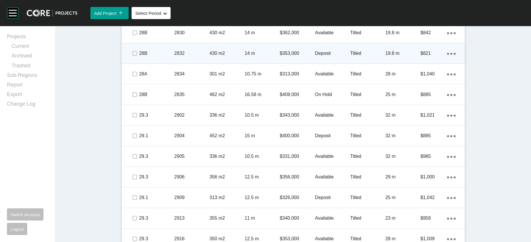
click at [291, 62] on div "$353,000" at bounding box center [297, 53] width 35 height 18
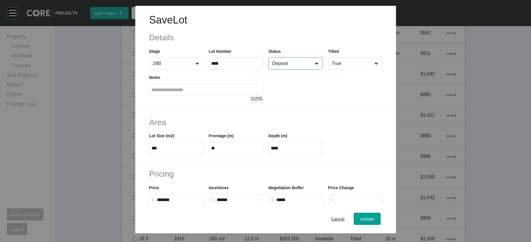
drag, startPoint x: 315, startPoint y: 84, endPoint x: 312, endPoint y: 87, distance: 3.9
click at [314, 69] on input "Deposit" at bounding box center [292, 64] width 43 height 12
click at [374, 218] on span "Update" at bounding box center [367, 218] width 14 height 5
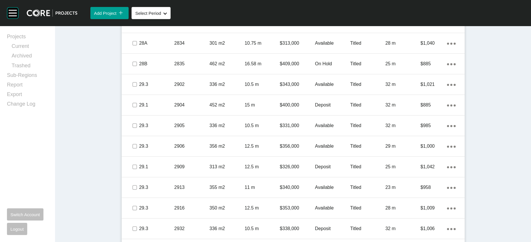
scroll to position [700, 0]
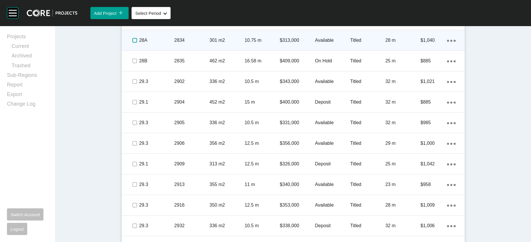
click at [132, 43] on label at bounding box center [134, 40] width 5 height 5
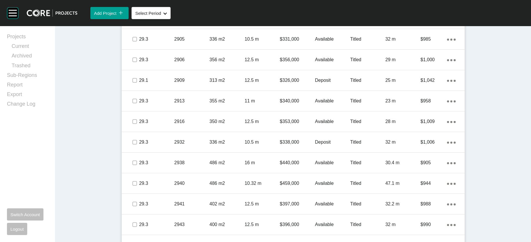
scroll to position [793, 0]
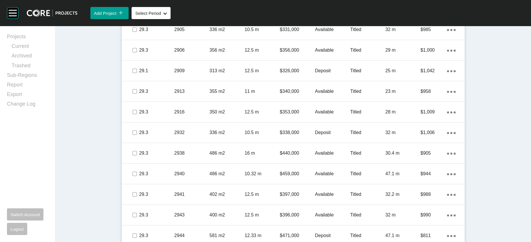
click at [280, 18] on div "$400,000" at bounding box center [297, 9] width 35 height 18
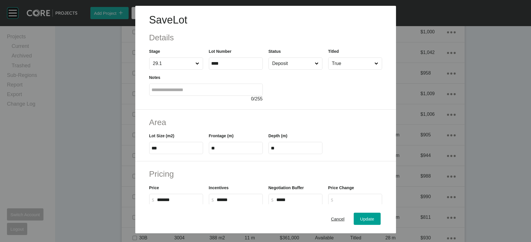
scroll to position [770, 0]
click at [276, 69] on input "Deposit" at bounding box center [292, 64] width 43 height 12
click at [374, 216] on span "Update" at bounding box center [367, 218] width 14 height 5
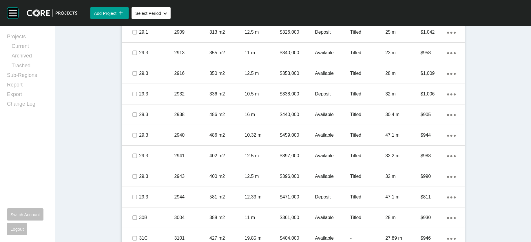
scroll to position [836, 0]
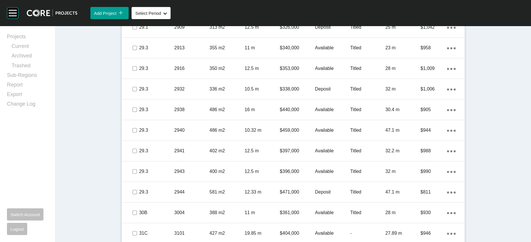
click at [366, 10] on p "Titled" at bounding box center [367, 6] width 35 height 6
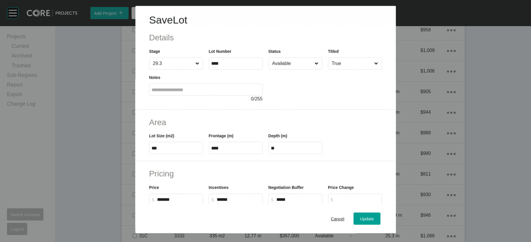
scroll to position [813, 0]
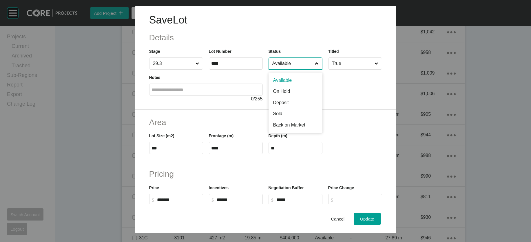
click at [301, 69] on input "Available" at bounding box center [292, 64] width 43 height 12
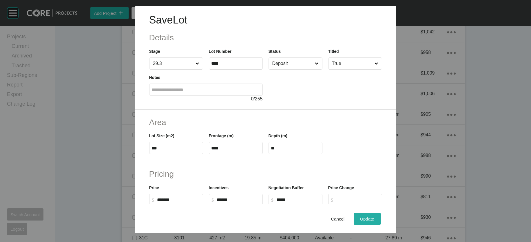
click at [374, 216] on span "Update" at bounding box center [367, 218] width 14 height 5
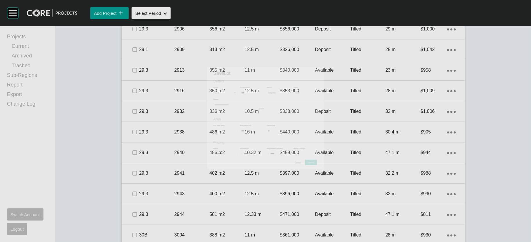
scroll to position [836, 0]
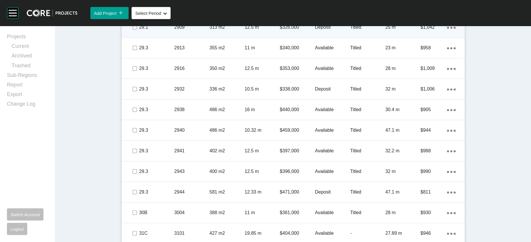
click at [321, 30] on p "Deposit" at bounding box center [332, 27] width 35 height 6
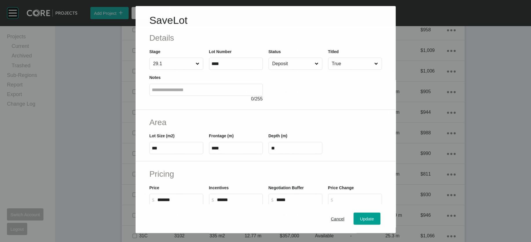
scroll to position [813, 0]
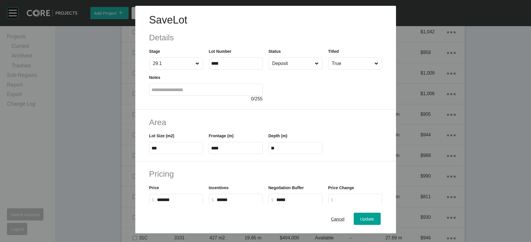
click at [296, 69] on input "Deposit" at bounding box center [292, 64] width 43 height 12
click at [379, 212] on button "Update" at bounding box center [367, 218] width 27 height 12
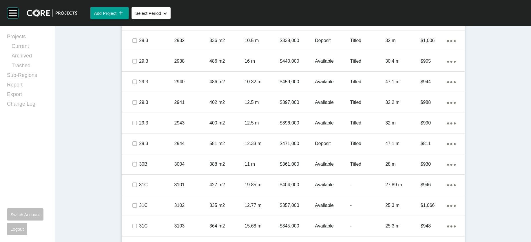
scroll to position [899, 0]
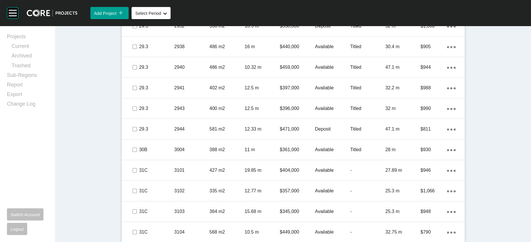
click at [325, 14] on div "Available" at bounding box center [332, 6] width 35 height 18
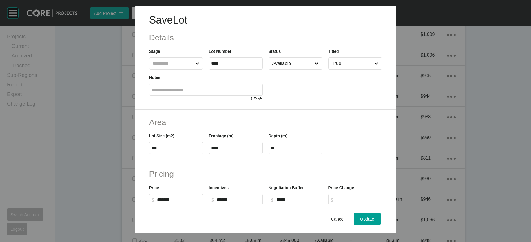
scroll to position [876, 0]
click at [286, 69] on input "Available" at bounding box center [292, 64] width 43 height 12
click at [380, 212] on button "Update" at bounding box center [367, 218] width 27 height 12
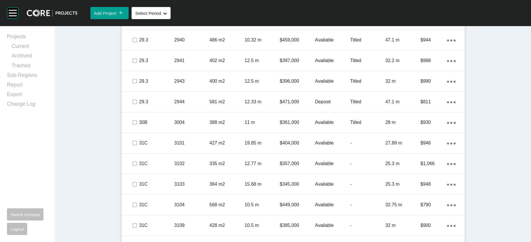
scroll to position [928, 0]
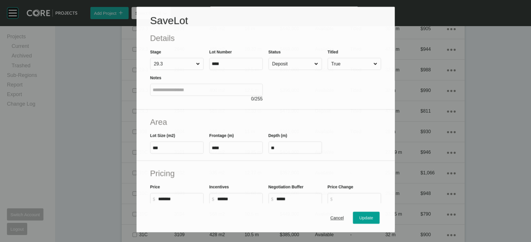
scroll to position [905, 0]
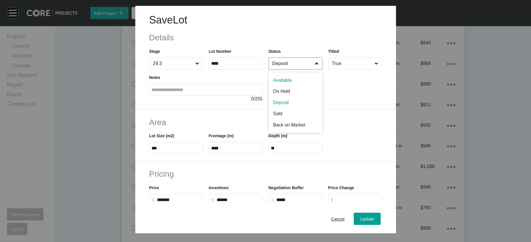
click at [287, 69] on input "Deposit" at bounding box center [292, 64] width 43 height 12
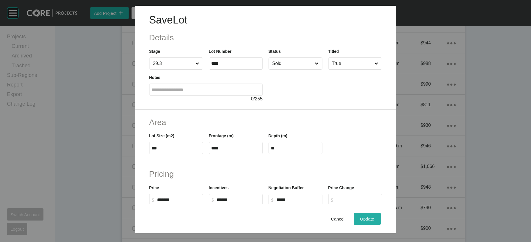
click at [374, 216] on span "Update" at bounding box center [367, 218] width 14 height 5
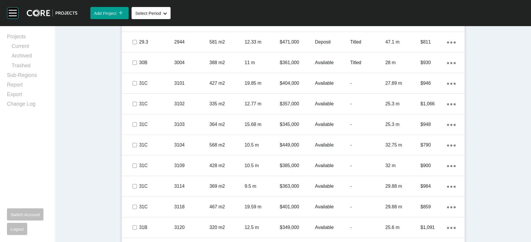
scroll to position [996, 0]
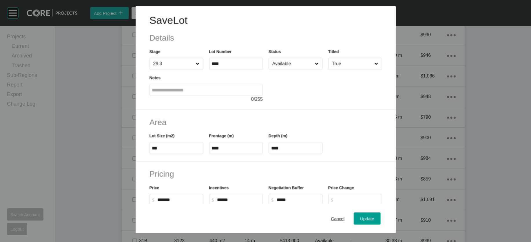
scroll to position [973, 0]
drag, startPoint x: 305, startPoint y: 75, endPoint x: 298, endPoint y: 83, distance: 11.1
click at [306, 69] on input "Available" at bounding box center [292, 64] width 43 height 12
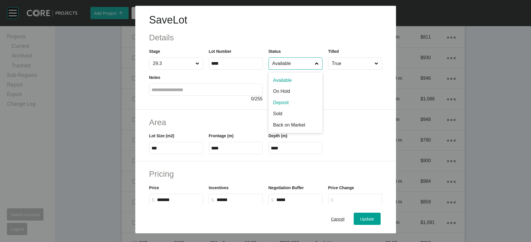
drag, startPoint x: 288, startPoint y: 124, endPoint x: 292, endPoint y: 130, distance: 7.3
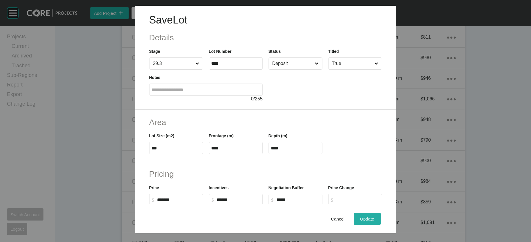
click at [374, 217] on span "Update" at bounding box center [367, 218] width 14 height 5
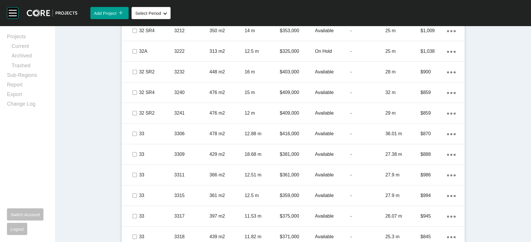
scroll to position [1290, 0]
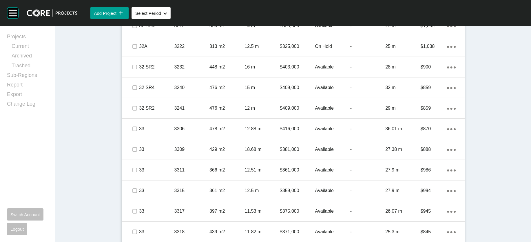
click at [0, 112] on div "Projects Current Archived Trashed Sub-Regions Report Export Change Log Switch A…" at bounding box center [27, 134] width 55 height 216
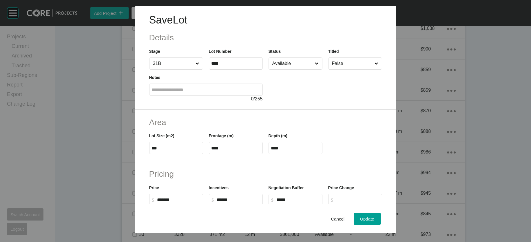
scroll to position [1268, 0]
click at [314, 69] on input "Available" at bounding box center [292, 64] width 43 height 12
drag, startPoint x: 301, startPoint y: 122, endPoint x: 336, endPoint y: 144, distance: 41.2
click at [380, 222] on button "Update" at bounding box center [367, 218] width 27 height 12
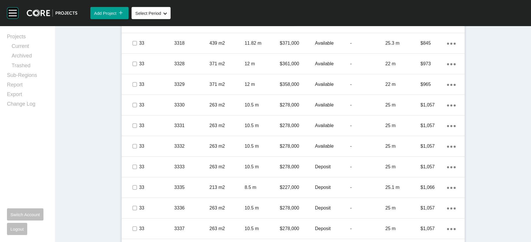
scroll to position [1493, 0]
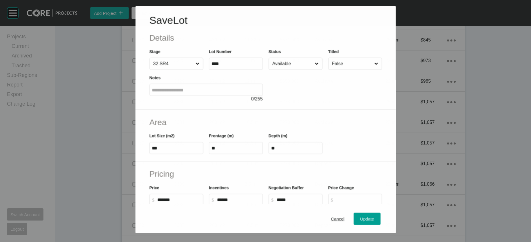
scroll to position [1470, 0]
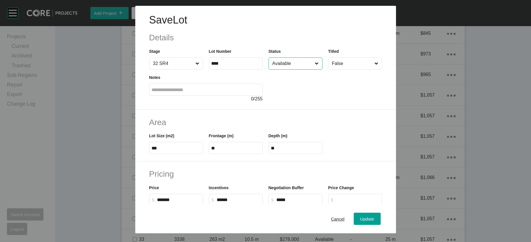
click at [285, 69] on input "Available" at bounding box center [292, 64] width 43 height 12
click at [373, 215] on button "Update" at bounding box center [367, 218] width 27 height 12
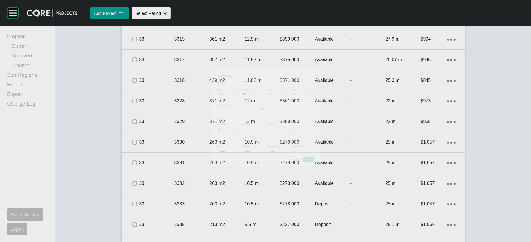
scroll to position [1493, 0]
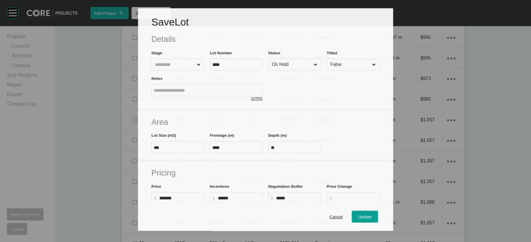
scroll to position [1470, 0]
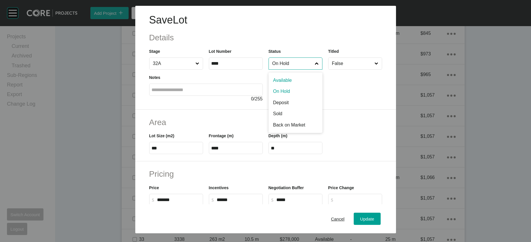
drag, startPoint x: 301, startPoint y: 81, endPoint x: 290, endPoint y: 109, distance: 30.6
click at [293, 70] on div "On Hold Available On Hold Deposit Sold Back on Market NFS BOM/Sold" at bounding box center [296, 63] width 54 height 12
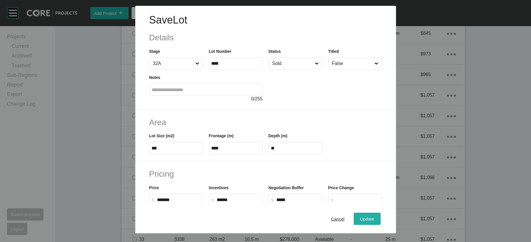
click at [376, 214] on div "Update" at bounding box center [367, 218] width 17 height 8
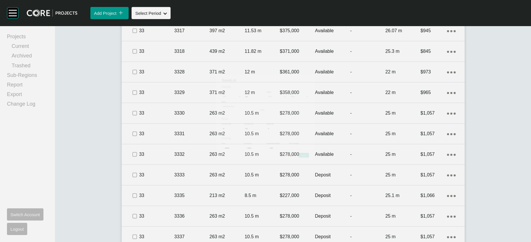
scroll to position [1493, 0]
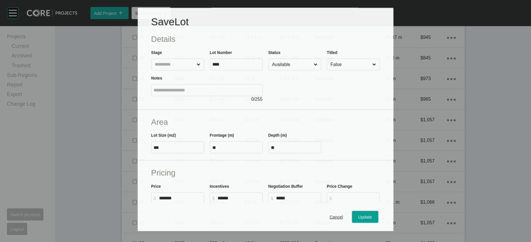
scroll to position [1470, 0]
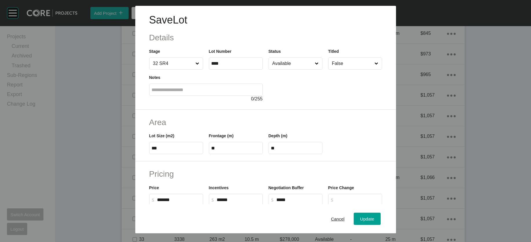
click at [289, 69] on input "Available" at bounding box center [292, 64] width 43 height 12
drag, startPoint x: 280, startPoint y: 124, endPoint x: 296, endPoint y: 141, distance: 22.5
click at [374, 216] on span "Update" at bounding box center [367, 218] width 14 height 5
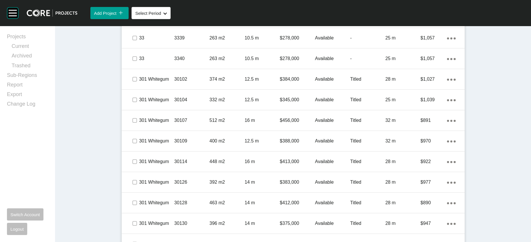
scroll to position [1700, 0]
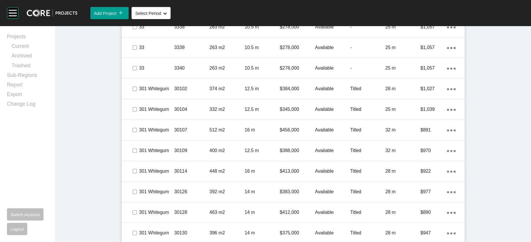
click at [467, 123] on link "Duplicate" at bounding box center [457, 119] width 22 height 9
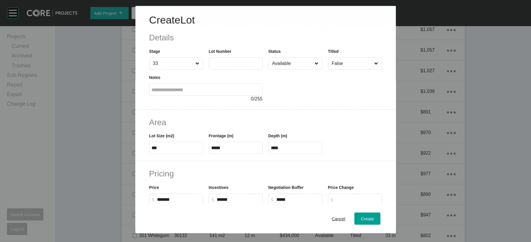
scroll to position [1678, 0]
drag, startPoint x: 197, startPoint y: 74, endPoint x: 254, endPoint y: 83, distance: 57.9
click at [254, 70] on label at bounding box center [236, 63] width 54 height 12
click at [237, 66] on input "text" at bounding box center [236, 63] width 49 height 5
type input "****"
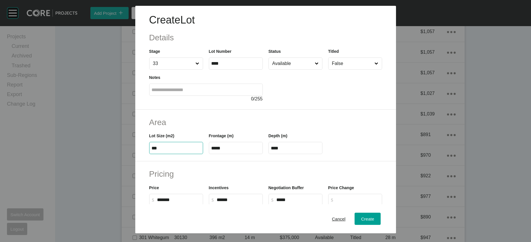
drag, startPoint x: 141, startPoint y: 186, endPoint x: 119, endPoint y: 184, distance: 21.5
click at [146, 154] on div "Lot Size (m2) ***" at bounding box center [176, 141] width 60 height 26
type input "***"
type input "****"
type input "***"
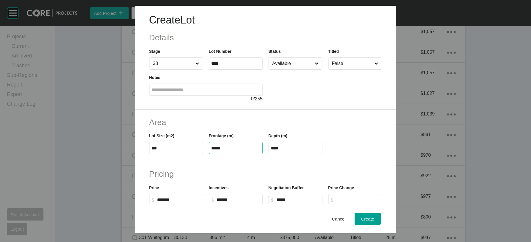
drag, startPoint x: 213, startPoint y: 185, endPoint x: 189, endPoint y: 190, distance: 24.0
click at [206, 154] on div "Frontage (m) *****" at bounding box center [236, 141] width 60 height 26
type input "**"
click at [281, 150] on input "****" at bounding box center [295, 147] width 49 height 5
drag, startPoint x: 285, startPoint y: 184, endPoint x: 268, endPoint y: 186, distance: 17.2
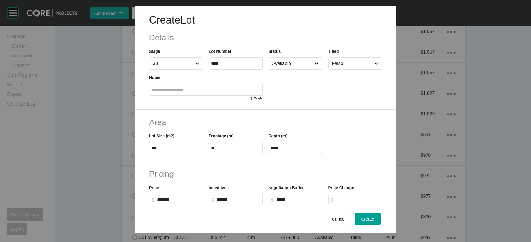
click at [269, 154] on label "****" at bounding box center [296, 148] width 54 height 12
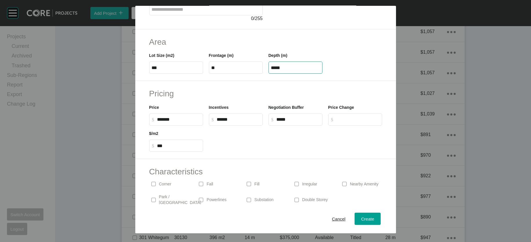
scroll to position [83, 0]
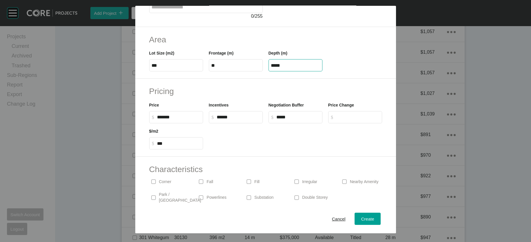
type input "*****"
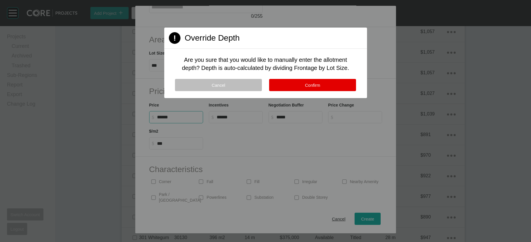
drag, startPoint x: 138, startPoint y: 165, endPoint x: 133, endPoint y: 164, distance: 5.2
click at [133, 164] on div "Create Lot Details Stage 33 Lot Number **** Status Available Titled False Notes…" at bounding box center [265, 121] width 531 height 242
type input "*******"
type input "***"
click at [337, 98] on div "Cancel Confirm" at bounding box center [265, 88] width 203 height 19
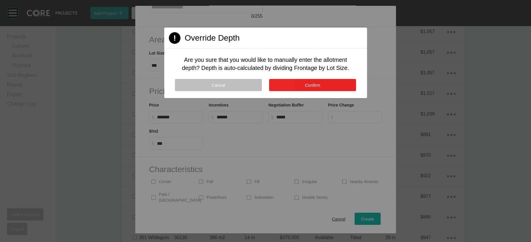
drag, startPoint x: 337, startPoint y: 112, endPoint x: 340, endPoint y: 121, distance: 10.0
click at [337, 91] on button "Confirm" at bounding box center [312, 85] width 87 height 12
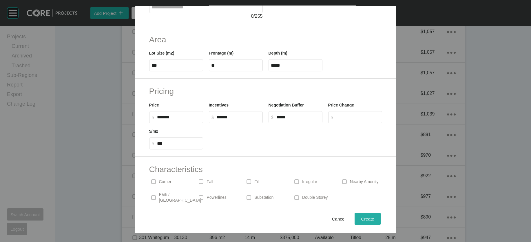
click at [376, 212] on button "Create" at bounding box center [368, 218] width 26 height 12
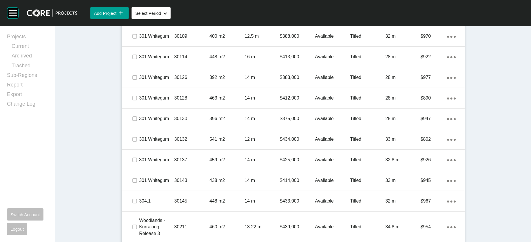
scroll to position [1854, 0]
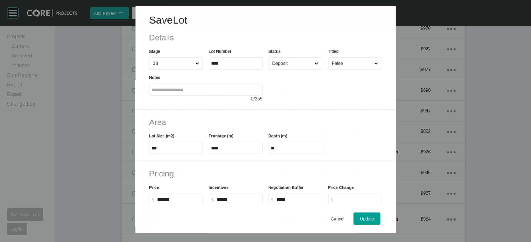
scroll to position [1831, 0]
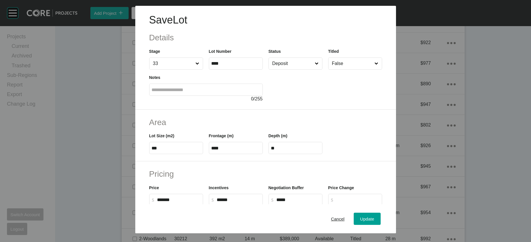
click at [293, 69] on input "Deposit" at bounding box center [292, 64] width 43 height 12
click at [374, 216] on span "Update" at bounding box center [367, 218] width 14 height 5
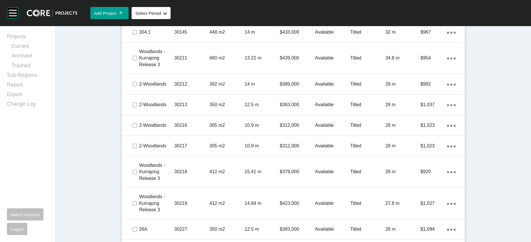
scroll to position [2023, 0]
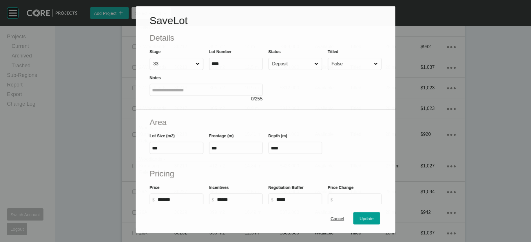
scroll to position [2001, 0]
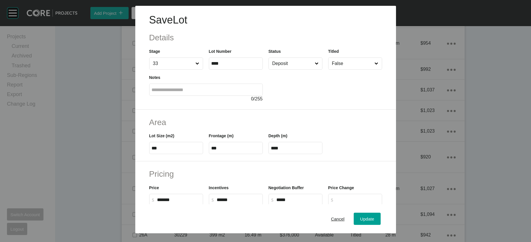
click at [275, 69] on input "Deposit" at bounding box center [292, 64] width 43 height 12
click at [374, 216] on span "Update" at bounding box center [367, 218] width 14 height 5
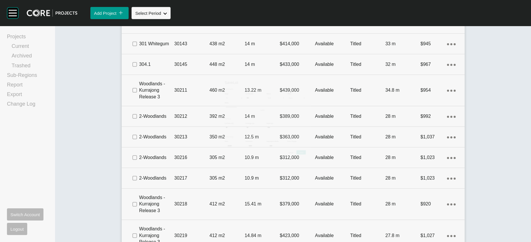
scroll to position [2023, 0]
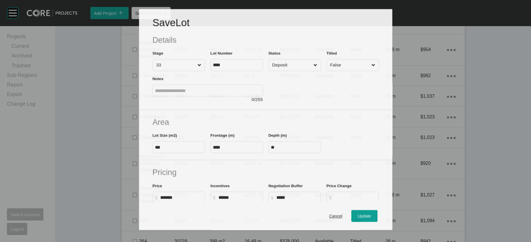
scroll to position [2001, 0]
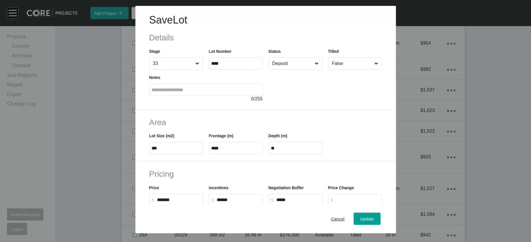
click at [311, 69] on input "Deposit" at bounding box center [292, 64] width 43 height 12
drag, startPoint x: 309, startPoint y: 93, endPoint x: 310, endPoint y: 100, distance: 6.4
click at [376, 214] on div "Update" at bounding box center [367, 218] width 17 height 8
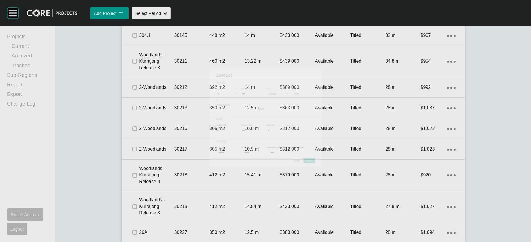
scroll to position [2023, 0]
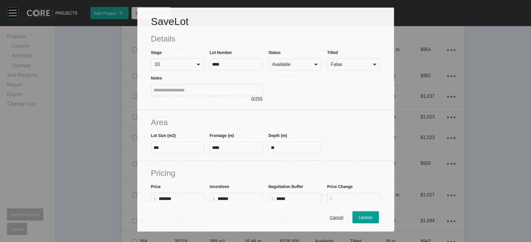
scroll to position [2001, 0]
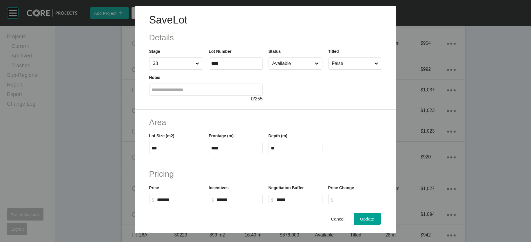
click at [289, 69] on input "Available" at bounding box center [292, 64] width 43 height 12
drag, startPoint x: 282, startPoint y: 121, endPoint x: 286, endPoint y: 127, distance: 7.8
click at [380, 212] on button "Update" at bounding box center [367, 218] width 27 height 12
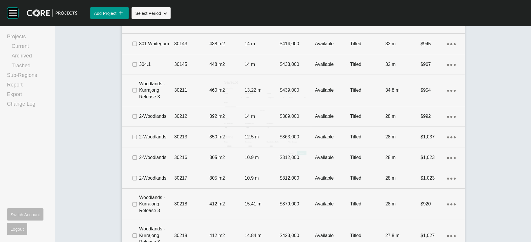
scroll to position [2023, 0]
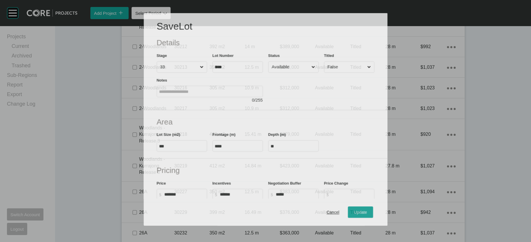
scroll to position [2001, 0]
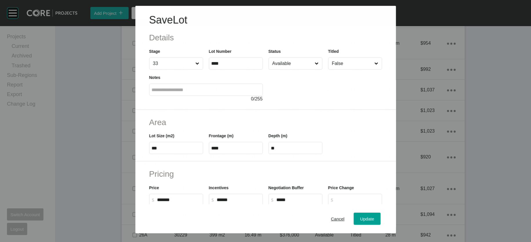
click at [286, 69] on input "Available" at bounding box center [292, 64] width 43 height 12
drag, startPoint x: 281, startPoint y: 124, endPoint x: 283, endPoint y: 129, distance: 5.8
click at [376, 214] on div "Update" at bounding box center [367, 218] width 17 height 8
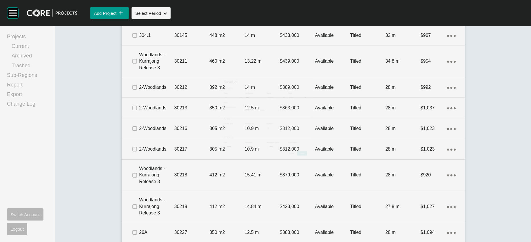
scroll to position [2023, 0]
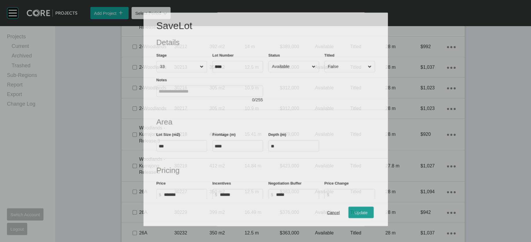
scroll to position [2001, 0]
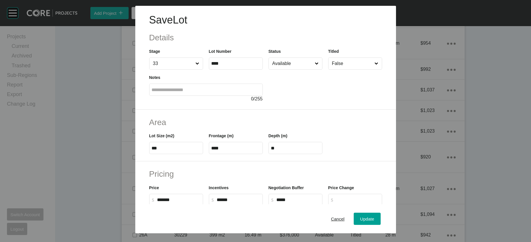
click at [305, 69] on input "Available" at bounding box center [292, 64] width 43 height 12
drag, startPoint x: 289, startPoint y: 123, endPoint x: 294, endPoint y: 128, distance: 6.6
click at [380, 220] on button "Update" at bounding box center [367, 218] width 27 height 12
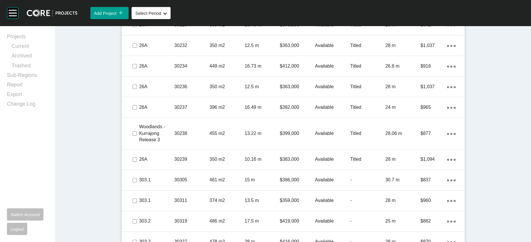
scroll to position [2204, 0]
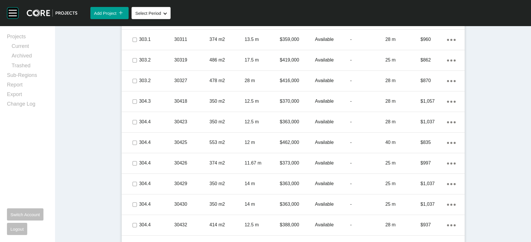
scroll to position [2403, 0]
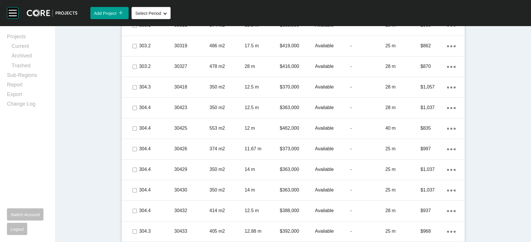
click at [467, 137] on link "Duplicate" at bounding box center [457, 134] width 22 height 9
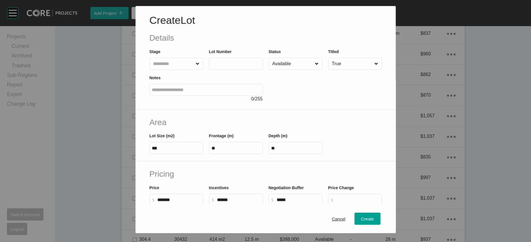
scroll to position [2381, 0]
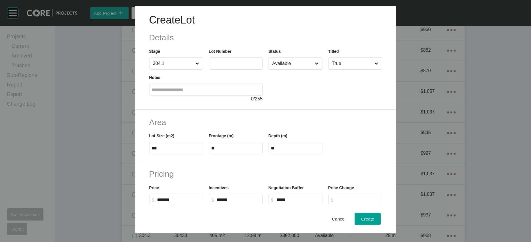
click at [196, 65] on icon at bounding box center [198, 64] width 4 height 4
click at [180, 69] on input "304.1" at bounding box center [173, 64] width 43 height 12
click at [346, 216] on span "Cancel" at bounding box center [339, 218] width 14 height 5
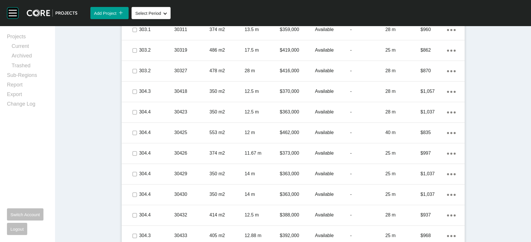
click at [462, 168] on link "Duplicate" at bounding box center [457, 166] width 22 height 9
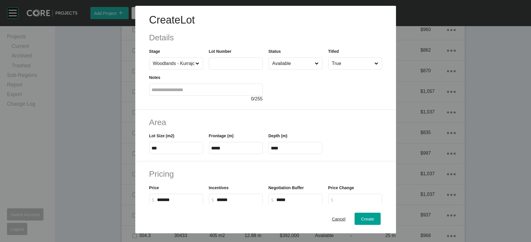
click at [226, 66] on input "text" at bounding box center [236, 63] width 49 height 5
type input "*****"
type input "******"
drag, startPoint x: 137, startPoint y: 181, endPoint x: 105, endPoint y: 181, distance: 32.7
click at [135, 161] on div "Area Lot Size (m2) *** Frontage (m) ***** Depth (m) ****" at bounding box center [265, 136] width 261 height 52
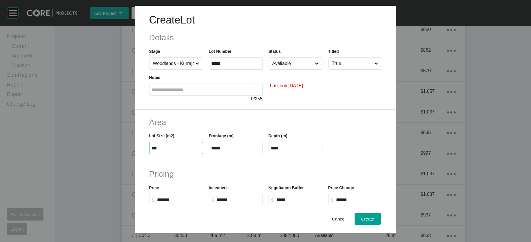
type input "***"
type input "****"
type input "***"
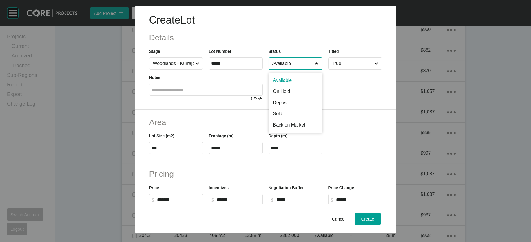
click at [305, 69] on input "Available" at bounding box center [292, 64] width 43 height 12
type input "*"
drag, startPoint x: 211, startPoint y: 183, endPoint x: 173, endPoint y: 184, distance: 37.7
click at [174, 154] on div "Lot Size (m2) *** Frontage (m) ***** Depth (m) ****" at bounding box center [265, 141] width 239 height 26
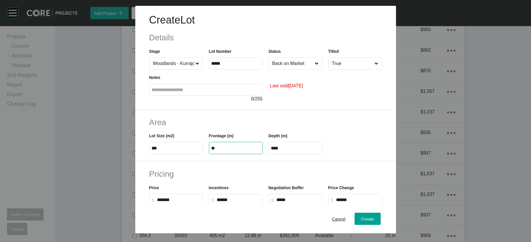
type input "**"
click at [296, 154] on label "**" at bounding box center [296, 148] width 54 height 12
click at [296, 150] on input "**" at bounding box center [295, 147] width 49 height 5
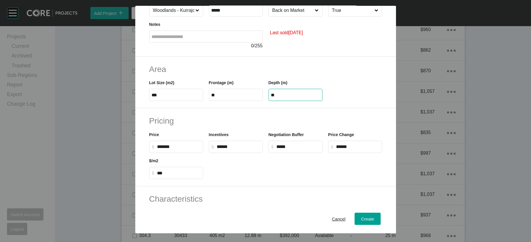
scroll to position [56, 0]
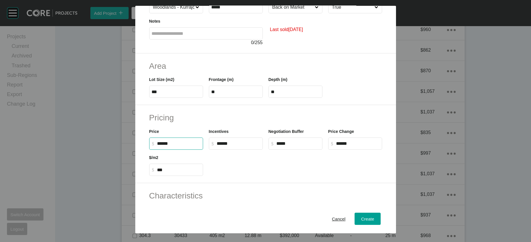
drag, startPoint x: 139, startPoint y: 192, endPoint x: 133, endPoint y: 192, distance: 5.6
click at [157, 146] on input "******" at bounding box center [178, 143] width 43 height 5
type input "*******"
type input "*****"
type input "***"
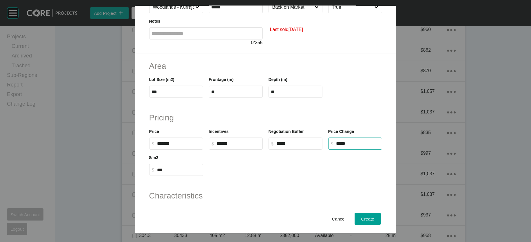
click at [380, 146] on input "*****" at bounding box center [357, 143] width 43 height 5
type input "******"
click at [374, 216] on span "Create" at bounding box center [367, 218] width 13 height 5
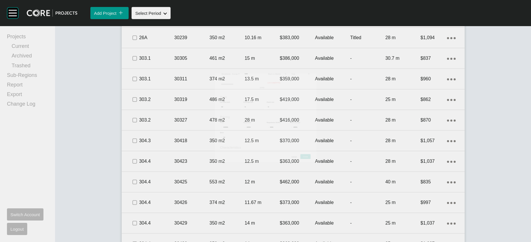
scroll to position [2403, 0]
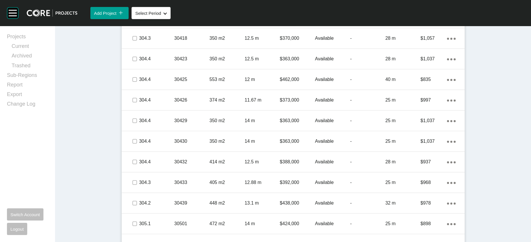
scroll to position [2488, 0]
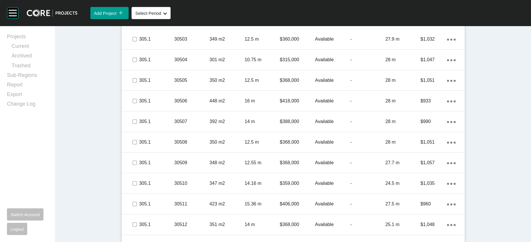
scroll to position [2724, 0]
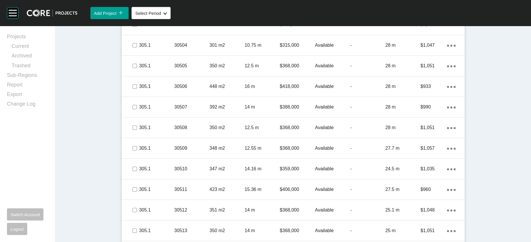
click at [467, 69] on link "Duplicate" at bounding box center [457, 65] width 22 height 9
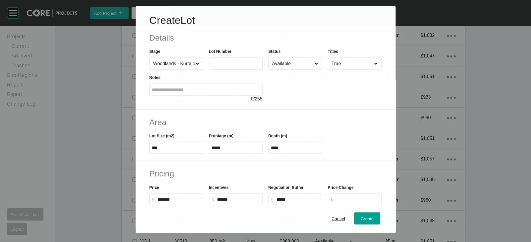
scroll to position [2701, 0]
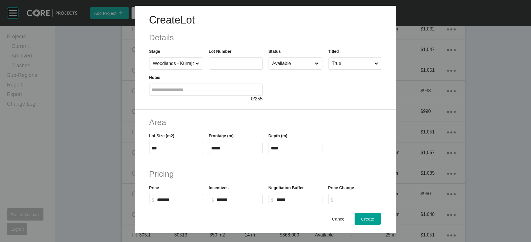
click at [212, 66] on input "text" at bounding box center [236, 63] width 49 height 5
type input "*****"
type input "******"
drag, startPoint x: 145, startPoint y: 184, endPoint x: 103, endPoint y: 183, distance: 42.1
click at [135, 161] on div "Area Lot Size (m2) *** Frontage (m) ***** Depth (m) ****" at bounding box center [265, 136] width 261 height 52
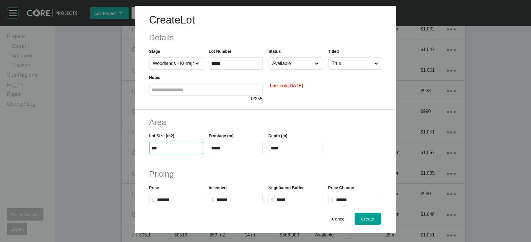
type input "***"
type input "**"
type input "*****"
drag, startPoint x: 229, startPoint y: 180, endPoint x: 182, endPoint y: 173, distance: 47.8
click at [183, 154] on div "Lot Size (m2) *** Frontage (m) ***** Depth (m) **" at bounding box center [265, 141] width 239 height 26
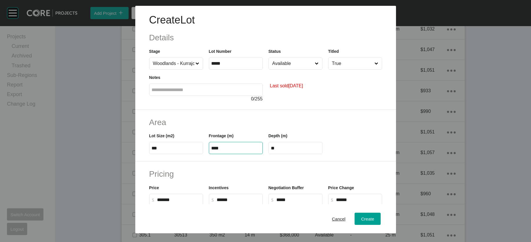
type input "****"
type input "**"
click at [302, 154] on label "**" at bounding box center [296, 148] width 54 height 12
click at [302, 150] on input "**" at bounding box center [295, 147] width 49 height 5
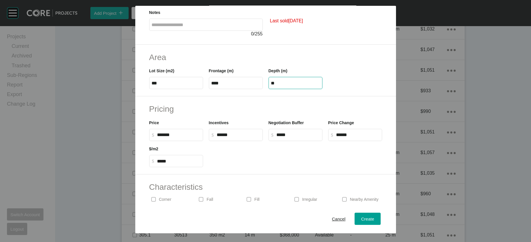
scroll to position [66, 0]
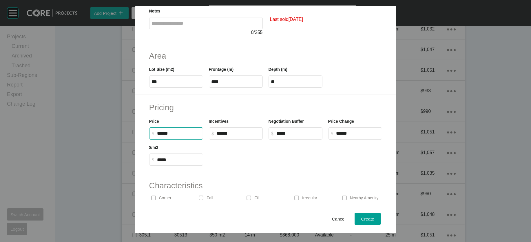
drag, startPoint x: 140, startPoint y: 180, endPoint x: 119, endPoint y: 177, distance: 20.8
click at [149, 139] on label "$ Created with Sketch. $ ******" at bounding box center [176, 133] width 54 height 12
type input "*******"
type input "*****"
type input "***"
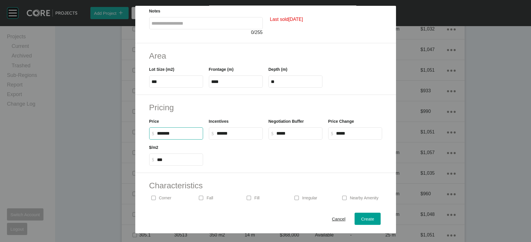
click at [380, 136] on input "*****" at bounding box center [357, 133] width 43 height 5
type input "******"
click at [374, 216] on span "Create" at bounding box center [367, 218] width 13 height 5
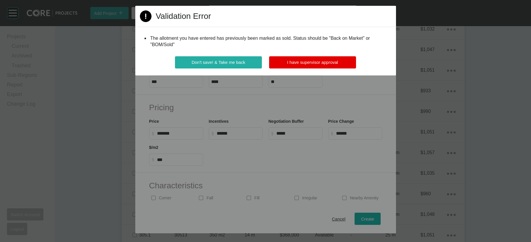
click at [234, 65] on span "Don't save! & Take me back" at bounding box center [219, 62] width 54 height 5
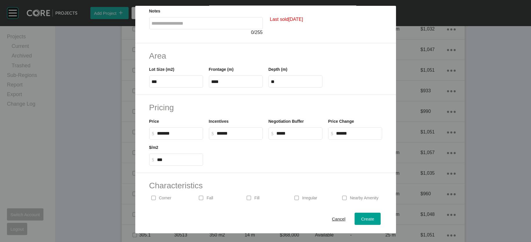
type input "**"
click at [374, 216] on span "Create" at bounding box center [367, 218] width 13 height 5
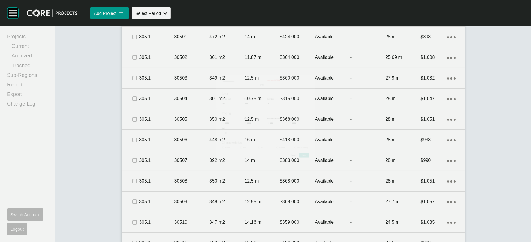
scroll to position [2724, 0]
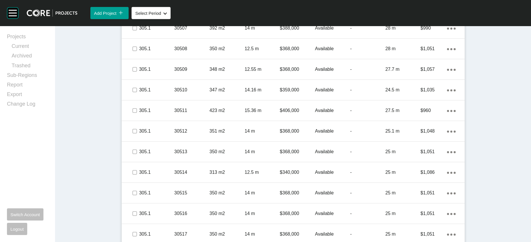
scroll to position [2858, 0]
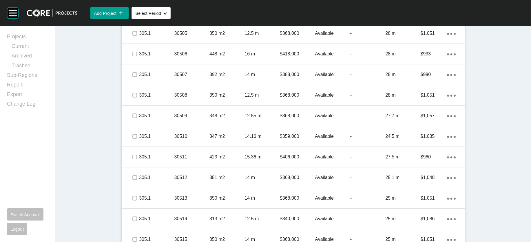
scroll to position [2802, 0]
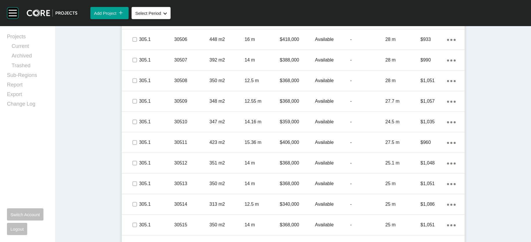
drag, startPoint x: 91, startPoint y: 61, endPoint x: 93, endPoint y: 67, distance: 6.4
drag, startPoint x: 94, startPoint y: 110, endPoint x: 93, endPoint y: 113, distance: 3.2
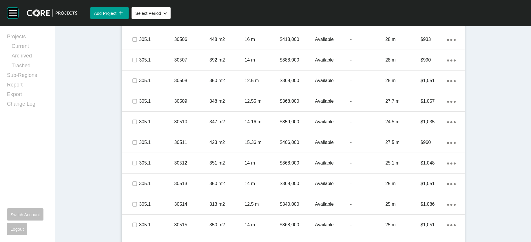
drag, startPoint x: 93, startPoint y: 137, endPoint x: 93, endPoint y: 144, distance: 7.3
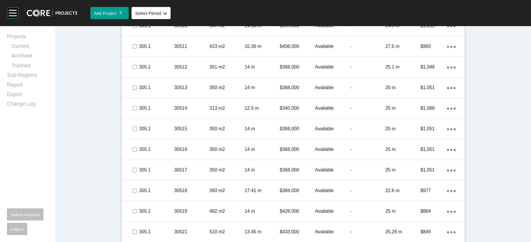
scroll to position [2917, 0]
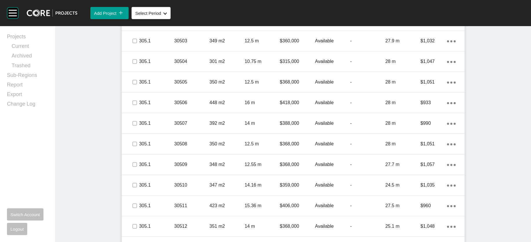
scroll to position [2729, 0]
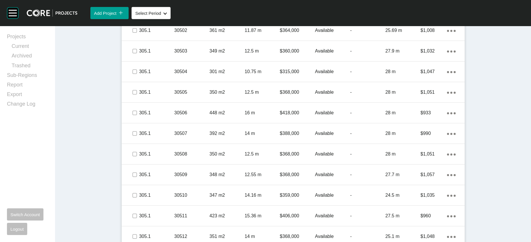
click at [464, 135] on link "Duplicate" at bounding box center [457, 132] width 22 height 9
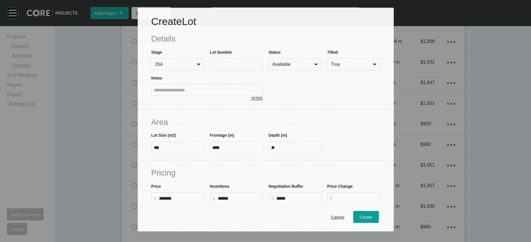
scroll to position [2706, 0]
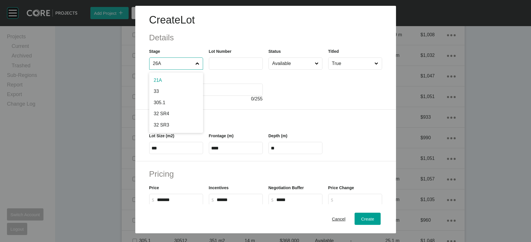
click at [166, 69] on input "26A" at bounding box center [173, 64] width 43 height 12
type input "*"
type input "***"
click at [163, 69] on input "26A" at bounding box center [173, 64] width 43 height 12
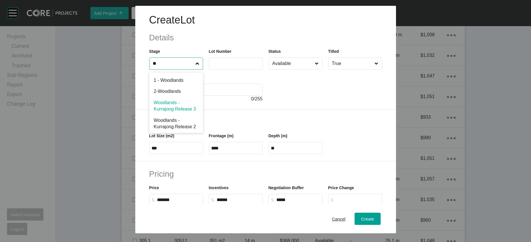
scroll to position [0, 0]
type input "**"
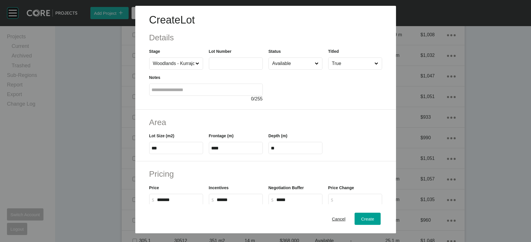
click at [220, 70] on label at bounding box center [236, 63] width 54 height 12
click at [220, 66] on input "text" at bounding box center [236, 63] width 49 height 5
type input "*****"
type input "*******"
drag, startPoint x: 154, startPoint y: 183, endPoint x: 113, endPoint y: 181, distance: 40.9
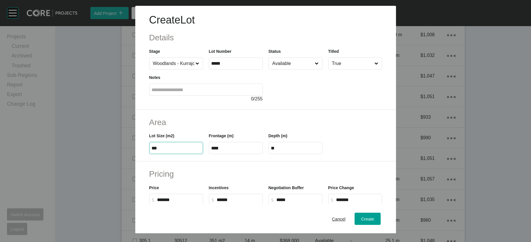
click at [135, 161] on div "Area Lot Size (m2) *** Frontage (m) **** Depth (m) **" at bounding box center [265, 136] width 261 height 52
type input "***"
type input "****"
type input "***"
drag, startPoint x: 227, startPoint y: 189, endPoint x: 191, endPoint y: 189, distance: 35.4
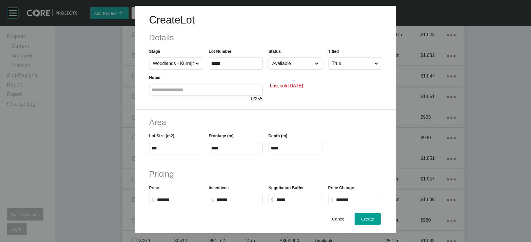
click at [206, 154] on div "Frontage (m) ****" at bounding box center [236, 141] width 60 height 26
click at [214, 150] on input "****" at bounding box center [236, 147] width 49 height 5
click at [212, 150] on input "****" at bounding box center [236, 147] width 49 height 5
drag, startPoint x: 211, startPoint y: 183, endPoint x: 192, endPoint y: 187, distance: 19.8
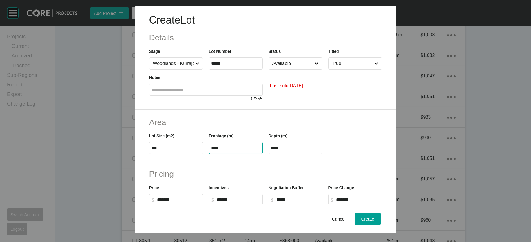
click at [206, 154] on div "Frontage (m) ****" at bounding box center [236, 141] width 60 height 26
type input "*****"
click at [280, 154] on label "****" at bounding box center [296, 148] width 54 height 12
click at [280, 150] on input "****" at bounding box center [295, 147] width 49 height 5
drag, startPoint x: 284, startPoint y: 183, endPoint x: 264, endPoint y: 182, distance: 19.4
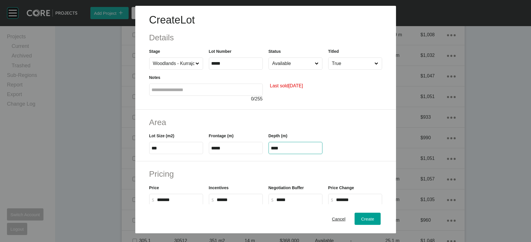
click at [266, 154] on div "Depth (m) ****" at bounding box center [296, 141] width 60 height 26
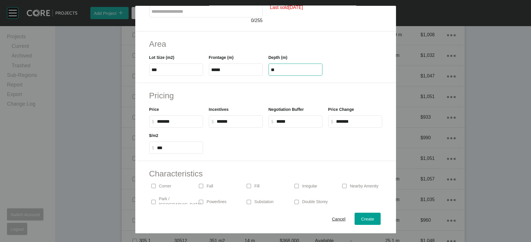
scroll to position [80, 0]
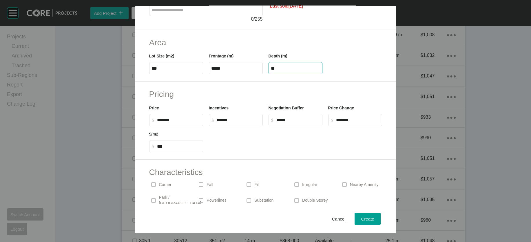
type input "**"
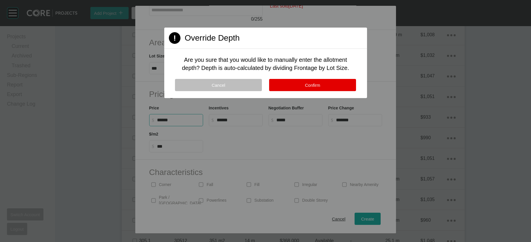
drag, startPoint x: 139, startPoint y: 170, endPoint x: 102, endPoint y: 170, distance: 37.4
click at [102, 170] on div "Create Lot Details Stage Woodlands - Kurrajong Release 3 Lot Number ***** Statu…" at bounding box center [265, 121] width 531 height 242
type input "*******"
type input "******"
type input "***"
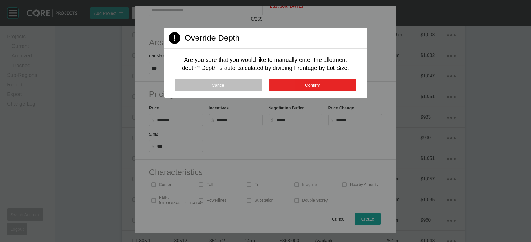
click at [283, 91] on button "Confirm" at bounding box center [312, 85] width 87 height 12
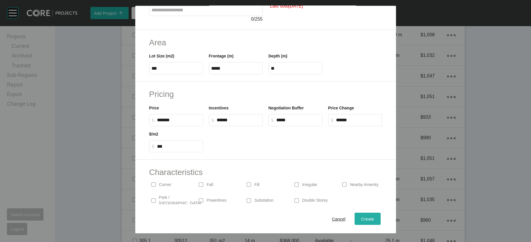
click at [374, 216] on span "Create" at bounding box center [367, 218] width 13 height 5
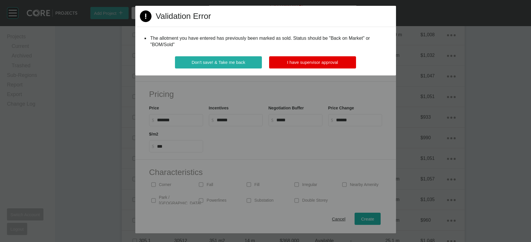
click at [241, 68] on button "Don't save! & Take me back" at bounding box center [218, 62] width 87 height 12
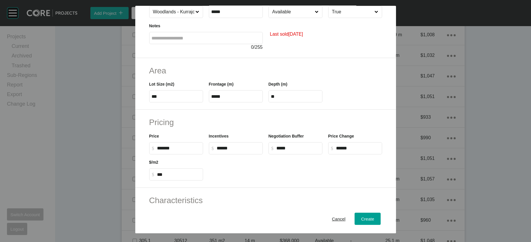
scroll to position [0, 0]
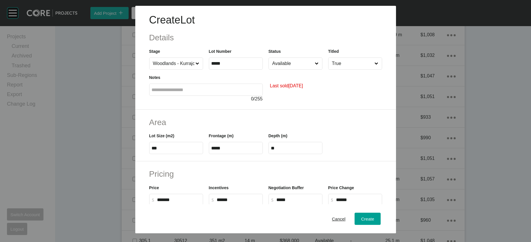
click at [289, 87] on div "Last sold [DATE]" at bounding box center [326, 86] width 114 height 33
click at [294, 69] on input "Available" at bounding box center [292, 64] width 43 height 12
type input "*"
click at [374, 216] on span "Create" at bounding box center [367, 218] width 13 height 5
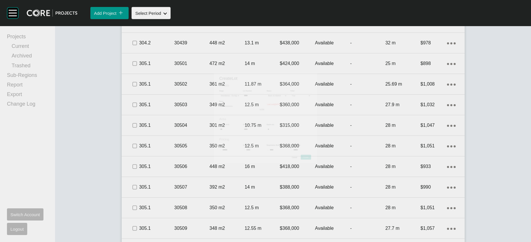
scroll to position [2729, 0]
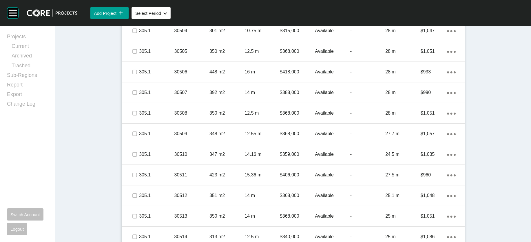
scroll to position [2806, 0]
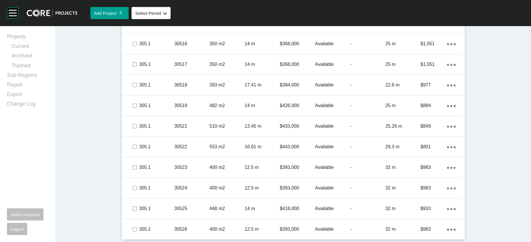
scroll to position [3241, 0]
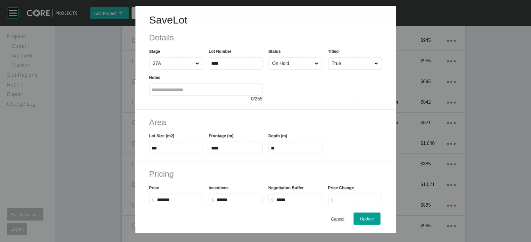
scroll to position [556, 0]
click at [345, 217] on span "Cancel" at bounding box center [338, 218] width 14 height 5
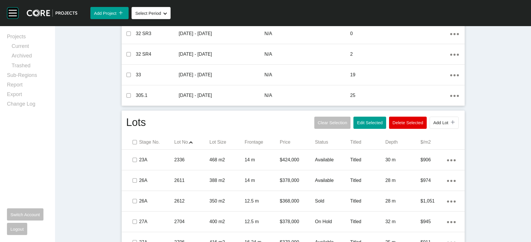
scroll to position [303, 0]
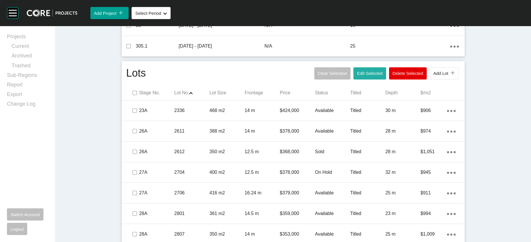
click at [383, 76] on span "Edit Selected" at bounding box center [370, 73] width 26 height 5
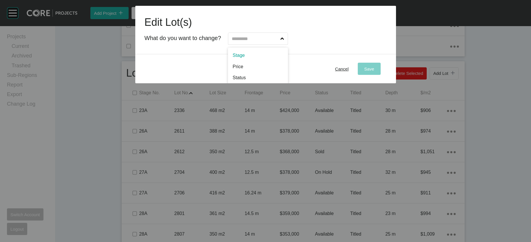
click at [279, 40] on input "text" at bounding box center [255, 39] width 49 height 12
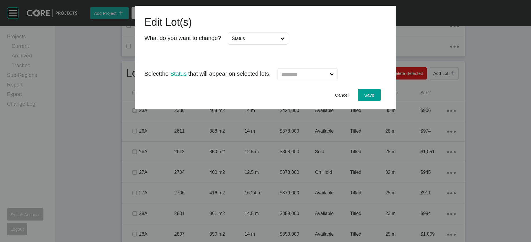
click at [282, 80] on div at bounding box center [304, 71] width 67 height 17
click at [288, 80] on input "text" at bounding box center [304, 74] width 49 height 12
type input "*"
click at [374, 97] on span "Save" at bounding box center [369, 94] width 10 height 5
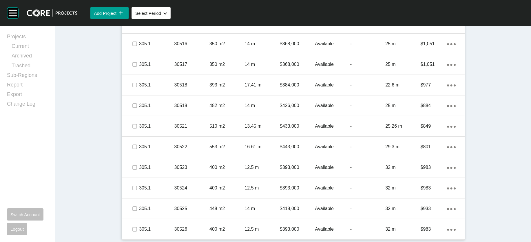
scroll to position [3242, 0]
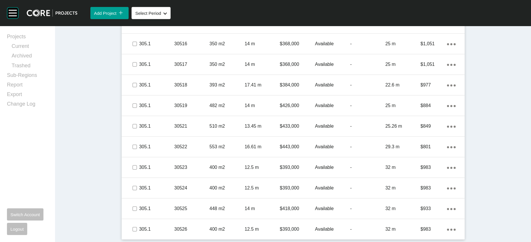
drag, startPoint x: 89, startPoint y: 89, endPoint x: 89, endPoint y: 94, distance: 5.2
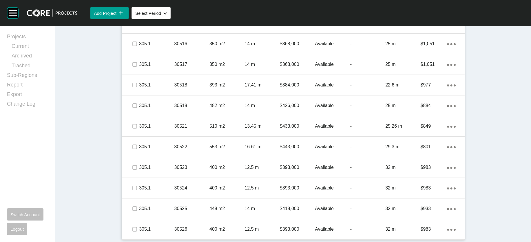
drag, startPoint x: 92, startPoint y: 191, endPoint x: 90, endPoint y: 195, distance: 3.9
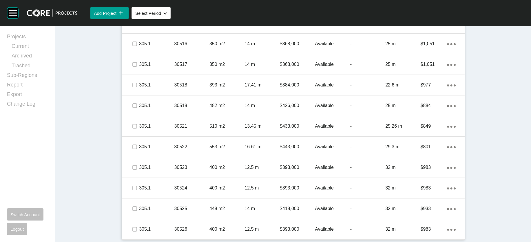
click at [132, 5] on label at bounding box center [134, 2] width 5 height 5
drag, startPoint x: 91, startPoint y: 210, endPoint x: 89, endPoint y: 212, distance: 3.4
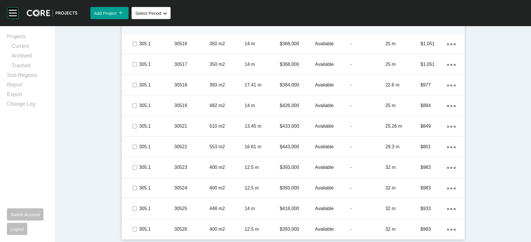
click at [132, 26] on label at bounding box center [134, 23] width 5 height 5
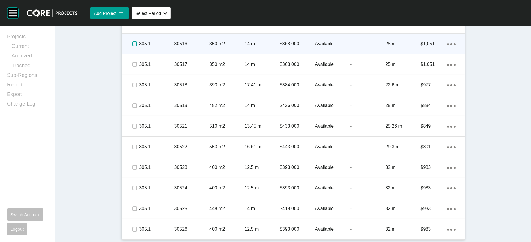
click at [132, 46] on label at bounding box center [134, 43] width 5 height 5
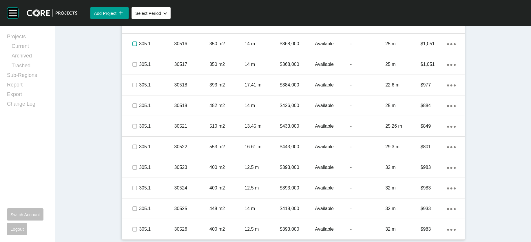
scroll to position [3793, 0]
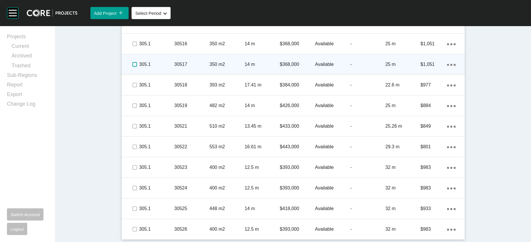
click at [132, 62] on label at bounding box center [134, 64] width 5 height 5
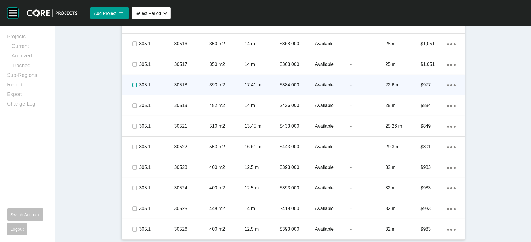
click at [132, 83] on label at bounding box center [134, 85] width 5 height 5
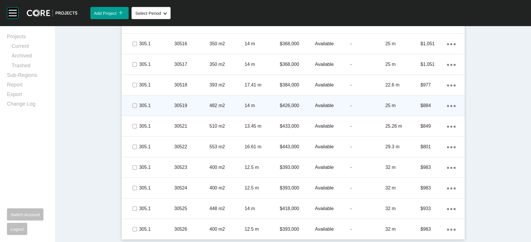
click at [130, 101] on span at bounding box center [134, 105] width 9 height 9
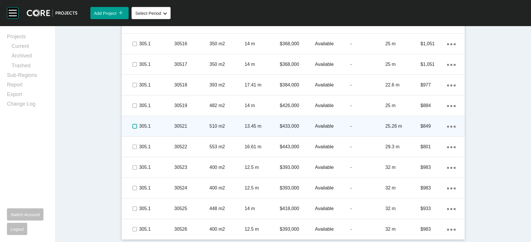
drag, startPoint x: 92, startPoint y: 122, endPoint x: 94, endPoint y: 130, distance: 7.7
click at [132, 124] on label at bounding box center [134, 126] width 5 height 5
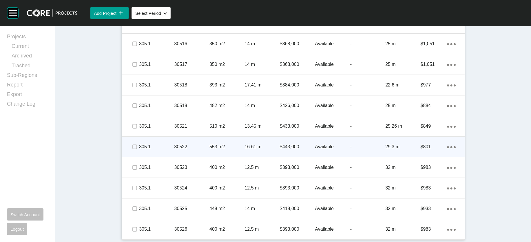
click at [130, 150] on span at bounding box center [134, 146] width 9 height 9
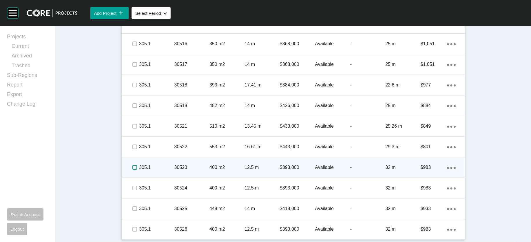
click at [132, 170] on label at bounding box center [134, 167] width 5 height 5
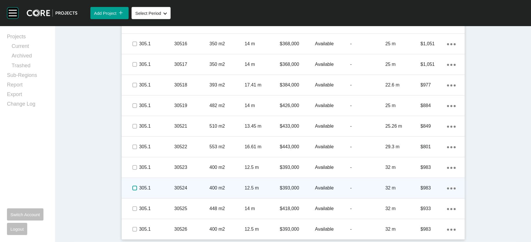
click at [132, 190] on label at bounding box center [134, 187] width 5 height 5
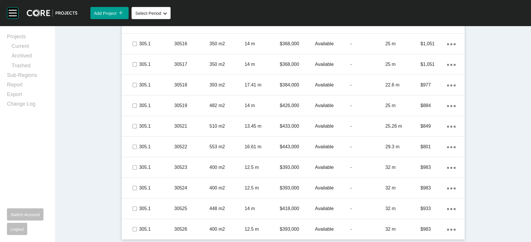
scroll to position [3818, 0]
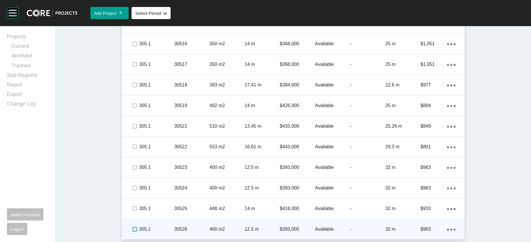
click at [132, 227] on label at bounding box center [134, 229] width 5 height 5
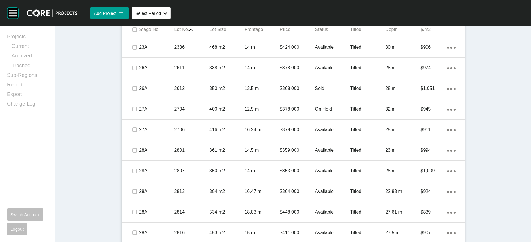
scroll to position [371, 0]
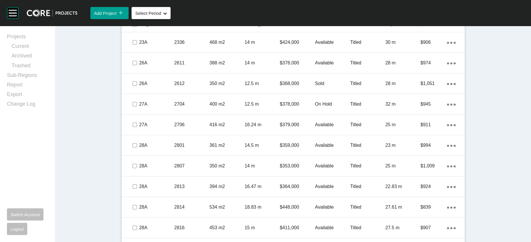
click at [377, 8] on span "Edit Selected" at bounding box center [370, 5] width 26 height 5
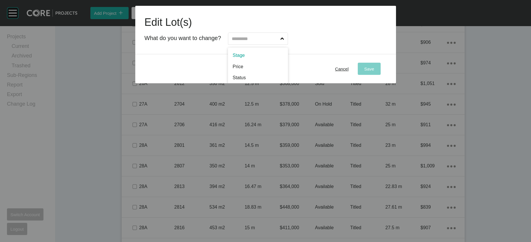
click at [231, 44] on input "text" at bounding box center [255, 39] width 49 height 12
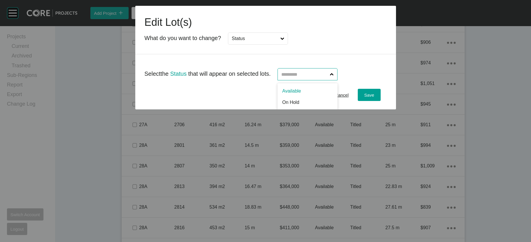
click at [325, 80] on input "text" at bounding box center [304, 74] width 49 height 12
click at [374, 97] on span "Save" at bounding box center [369, 94] width 10 height 5
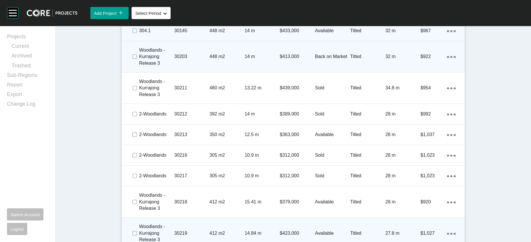
scroll to position [2046, 0]
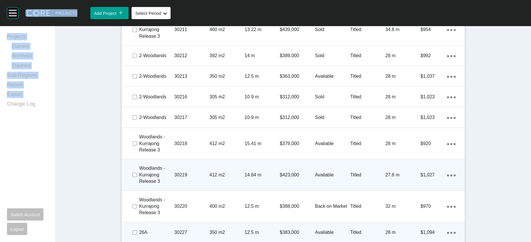
drag, startPoint x: 0, startPoint y: 149, endPoint x: -2, endPoint y: 135, distance: 13.5
click at [0, 135] on html "Group 2 Created with Sketch. . Add Project icon/tick copy 11 Created with Sketc…" at bounding box center [265, 121] width 531 height 242
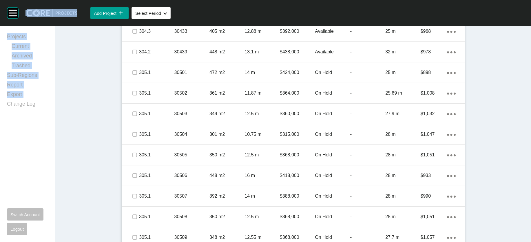
scroll to position [2891, 0]
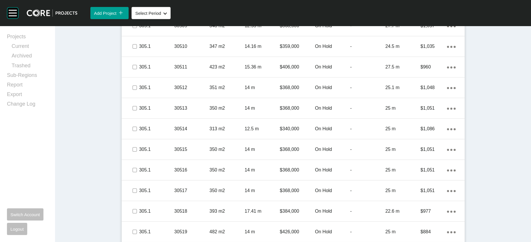
drag, startPoint x: 94, startPoint y: 117, endPoint x: 94, endPoint y: 105, distance: 12.2
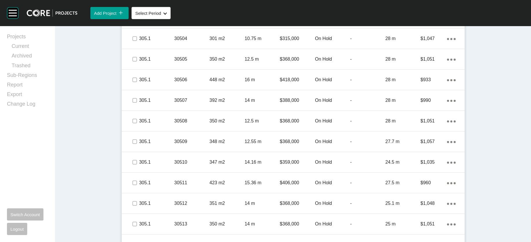
scroll to position [2765, 0]
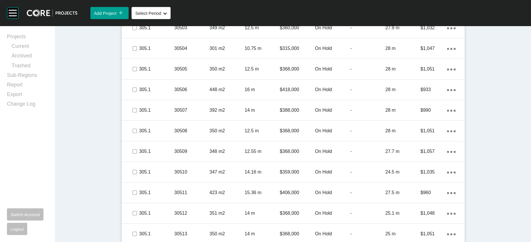
drag, startPoint x: 89, startPoint y: 139, endPoint x: 90, endPoint y: 133, distance: 5.2
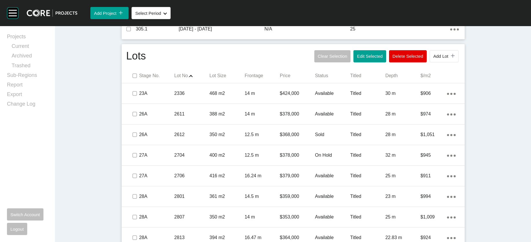
scroll to position [325, 0]
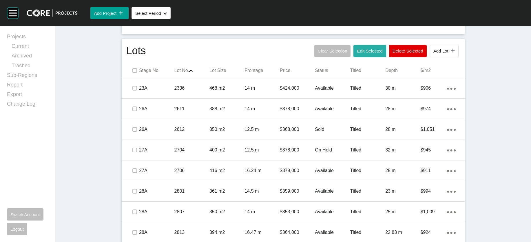
click at [386, 57] on button "Edit Selected" at bounding box center [370, 51] width 32 height 12
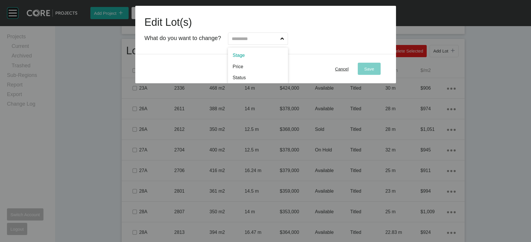
click at [231, 44] on input "text" at bounding box center [255, 39] width 49 height 12
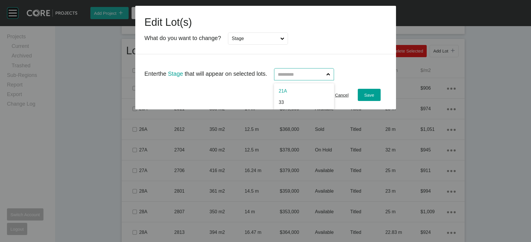
click at [288, 80] on input "text" at bounding box center [301, 74] width 49 height 12
type input "****"
click at [376, 99] on div "Save" at bounding box center [369, 95] width 13 height 8
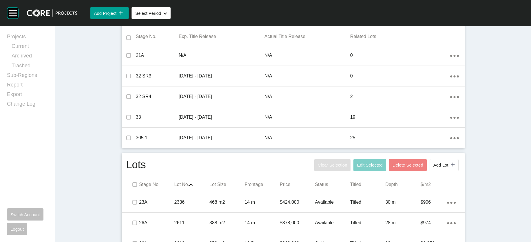
scroll to position [423, 0]
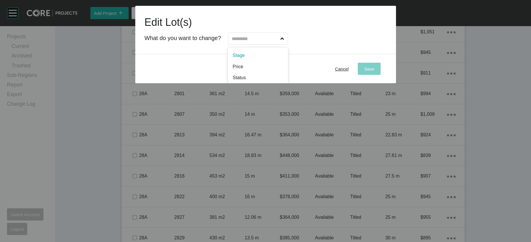
click at [284, 41] on icon at bounding box center [283, 39] width 4 height 4
click at [279, 44] on input "text" at bounding box center [255, 39] width 49 height 12
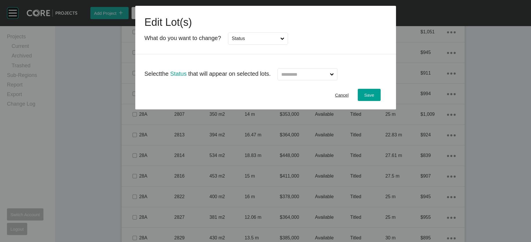
drag, startPoint x: 255, startPoint y: 99, endPoint x: 257, endPoint y: 93, distance: 6.4
click at [272, 44] on input "Status" at bounding box center [255, 39] width 49 height 12
type input "**"
click at [265, 79] on div "Enter the Incentives that will appear on selected lots." at bounding box center [266, 71] width 242 height 17
click at [301, 80] on label at bounding box center [311, 74] width 52 height 12
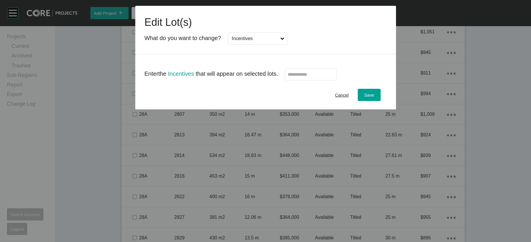
click at [301, 77] on input "text" at bounding box center [311, 74] width 46 height 5
type input "******"
click at [374, 97] on span "Save" at bounding box center [369, 94] width 10 height 5
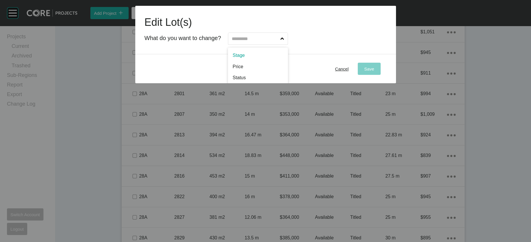
click at [256, 44] on input "text" at bounding box center [255, 39] width 49 height 12
type input "**"
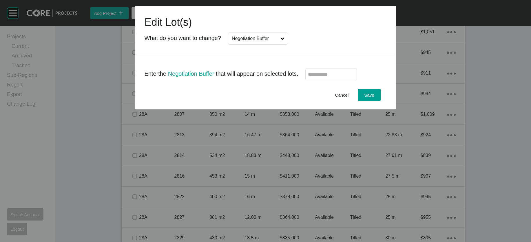
click at [357, 80] on label at bounding box center [331, 74] width 52 height 12
click at [354, 77] on input "text" at bounding box center [331, 74] width 46 height 5
type input "*****"
click at [376, 99] on div "Save" at bounding box center [369, 95] width 13 height 8
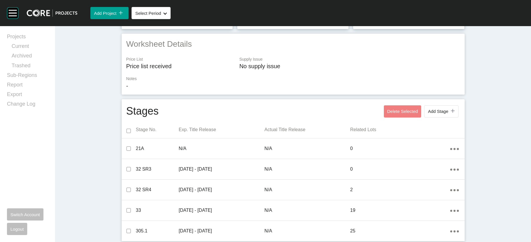
scroll to position [0, 0]
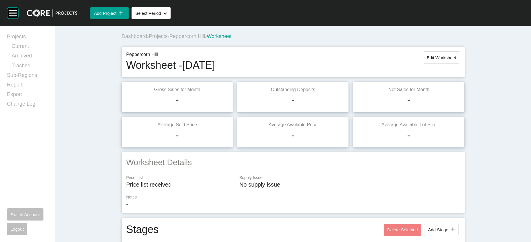
click at [460, 63] on button "Edit Worksheet" at bounding box center [441, 57] width 37 height 12
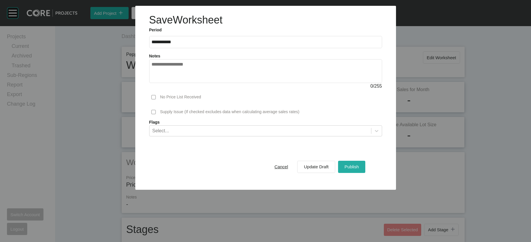
click at [359, 169] on span "Publish" at bounding box center [352, 166] width 14 height 5
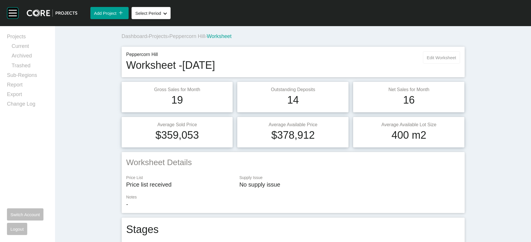
click at [460, 63] on button "Edit Worksheet" at bounding box center [441, 57] width 37 height 12
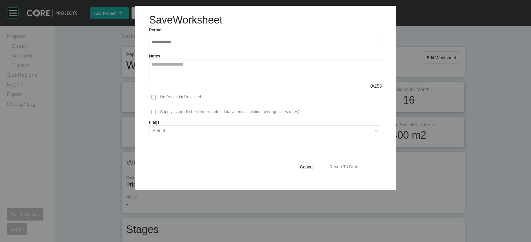
click at [365, 173] on button "Revert To Draft" at bounding box center [344, 167] width 43 height 12
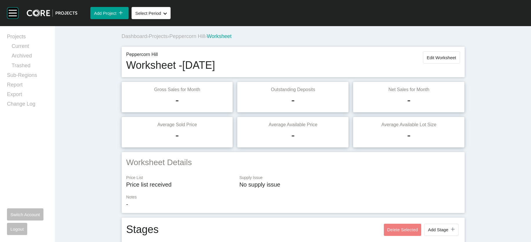
click at [456, 60] on span "Edit Worksheet" at bounding box center [441, 57] width 29 height 5
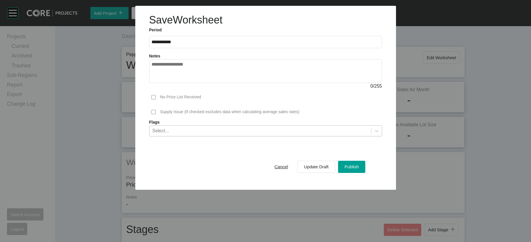
click at [283, 135] on div "Select..." at bounding box center [261, 130] width 222 height 10
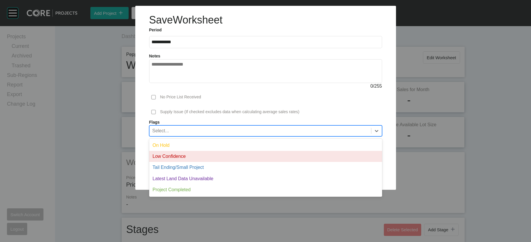
click at [249, 162] on div "Low Confidence" at bounding box center [265, 156] width 233 height 11
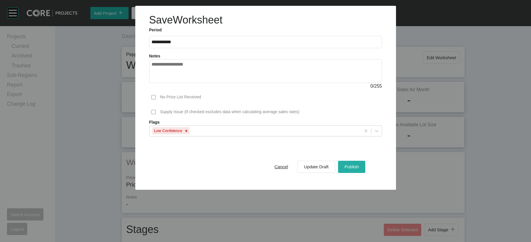
click at [359, 169] on span "Publish" at bounding box center [352, 166] width 14 height 5
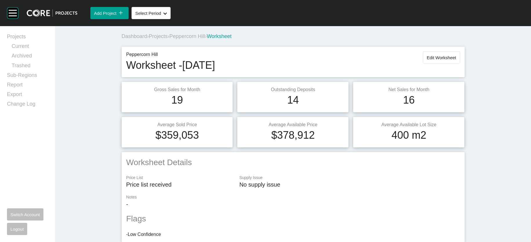
click at [149, 39] on span "Projects" at bounding box center [158, 36] width 19 height 6
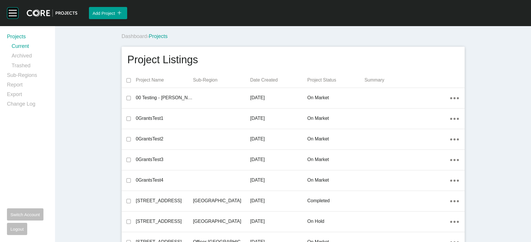
scroll to position [15635, 0]
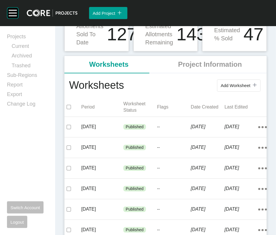
scroll to position [85, 0]
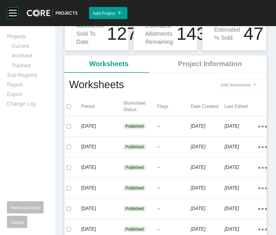
click at [217, 91] on button "Add Worksheet icon/tick copy 11 Created with Sketch." at bounding box center [238, 85] width 43 height 12
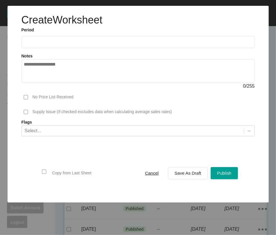
click at [82, 44] on input "text" at bounding box center [138, 41] width 228 height 5
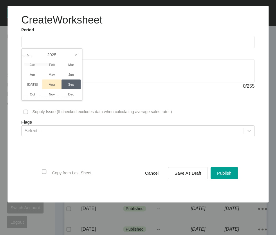
click at [50, 89] on li "Aug" at bounding box center [51, 84] width 19 height 10
type input "**********"
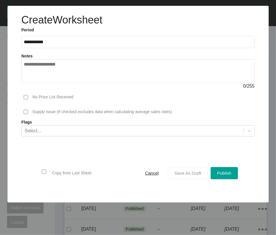
click at [186, 175] on span "Save As Draft" at bounding box center [187, 172] width 27 height 5
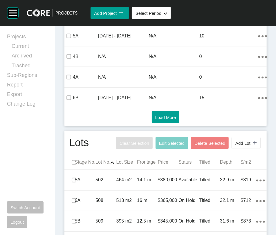
scroll to position [463, 0]
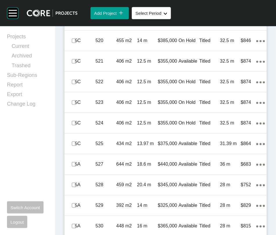
scroll to position [612, 0]
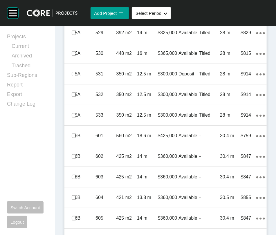
scroll to position [794, 0]
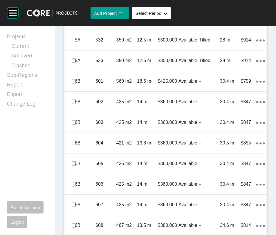
scroll to position [853, 0]
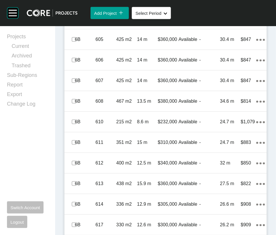
scroll to position [956, 0]
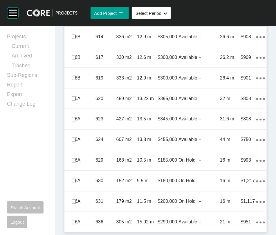
scroll to position [1200, 0]
drag, startPoint x: 77, startPoint y: 146, endPoint x: 77, endPoint y: 149, distance: 3.2
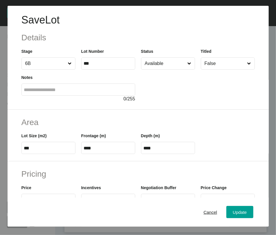
scroll to position [1348, 0]
click at [202, 210] on div "Cancel" at bounding box center [210, 212] width 17 height 8
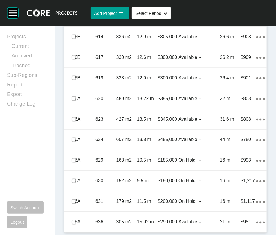
click at [76, 19] on label at bounding box center [74, 16] width 5 height 5
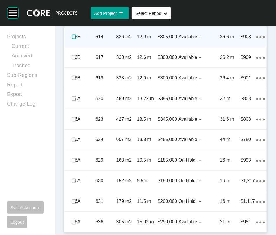
click at [76, 39] on label at bounding box center [74, 36] width 5 height 5
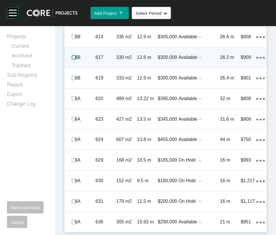
click at [76, 60] on label at bounding box center [74, 57] width 5 height 5
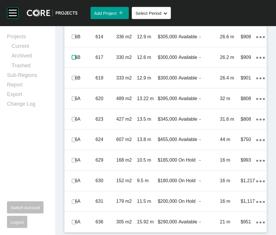
scroll to position [1491, 0]
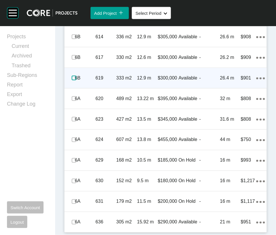
click at [76, 80] on label at bounding box center [74, 78] width 5 height 5
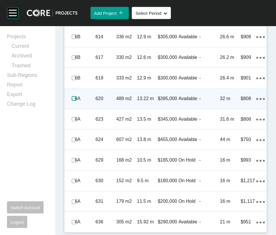
click at [75, 101] on label at bounding box center [74, 98] width 5 height 5
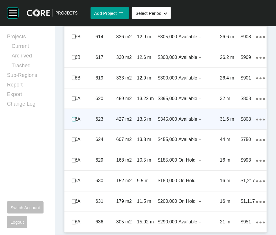
click at [76, 121] on label at bounding box center [74, 119] width 5 height 5
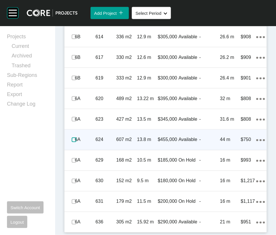
click at [76, 142] on label at bounding box center [74, 139] width 5 height 5
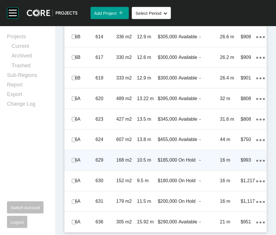
click at [133, 169] on div "168 m2" at bounding box center [126, 160] width 21 height 18
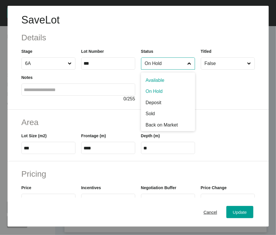
click at [162, 69] on input "On Hold" at bounding box center [164, 64] width 43 height 12
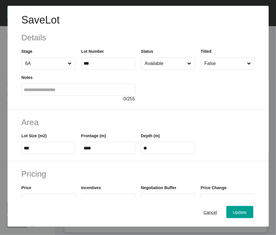
drag, startPoint x: 158, startPoint y: 96, endPoint x: 162, endPoint y: 106, distance: 11.5
click at [232, 213] on span "Update" at bounding box center [239, 212] width 14 height 5
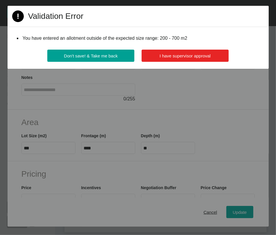
click at [210, 58] on span "I have supervisor approval" at bounding box center [184, 55] width 51 height 5
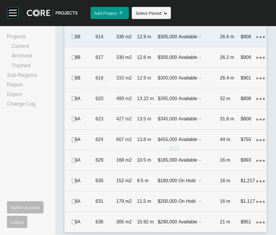
scroll to position [1514, 0]
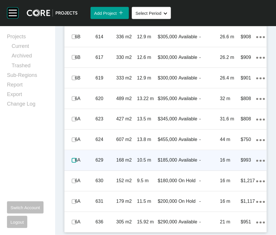
click at [74, 163] on label at bounding box center [74, 160] width 5 height 5
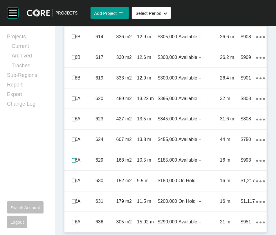
scroll to position [1615, 0]
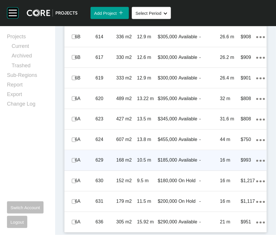
click at [182, 157] on p "Available" at bounding box center [188, 160] width 21 height 6
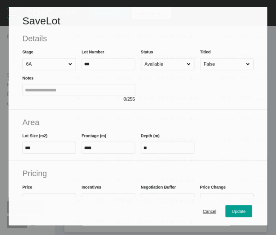
scroll to position [1593, 0]
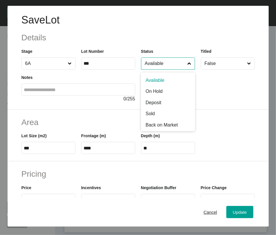
click at [164, 69] on input "Available" at bounding box center [164, 64] width 43 height 12
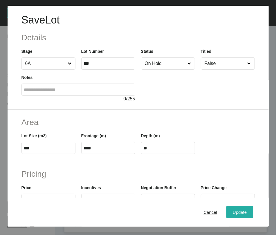
click at [232, 211] on span "Update" at bounding box center [239, 212] width 14 height 5
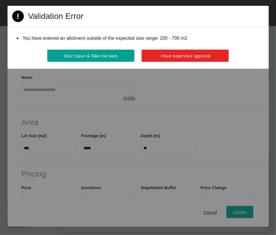
click at [207, 58] on span "I have supervisor approval" at bounding box center [184, 55] width 51 height 5
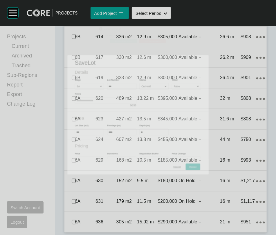
scroll to position [1615, 0]
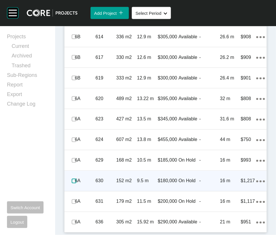
click at [76, 179] on label at bounding box center [74, 181] width 5 height 5
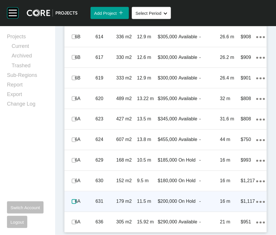
click at [76, 199] on label at bounding box center [74, 201] width 5 height 5
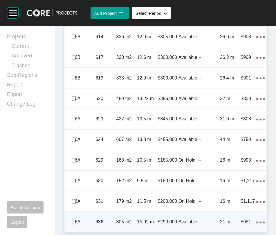
click at [76, 220] on label at bounding box center [74, 222] width 5 height 5
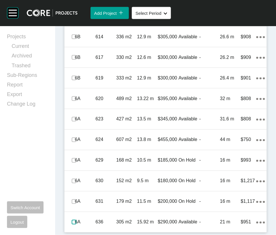
scroll to position [1498, 0]
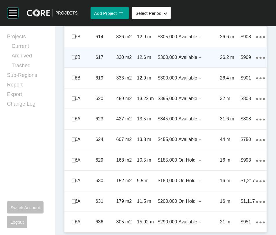
click at [213, 66] on div "-" at bounding box center [209, 57] width 21 height 18
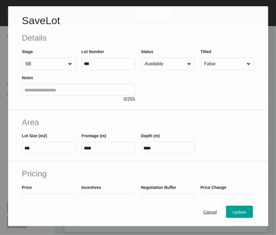
scroll to position [1475, 0]
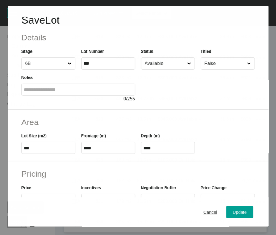
click at [175, 69] on input "Available" at bounding box center [164, 64] width 43 height 12
click at [232, 211] on span "Update" at bounding box center [239, 212] width 14 height 5
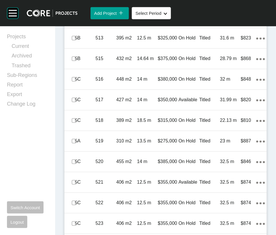
scroll to position [473, 0]
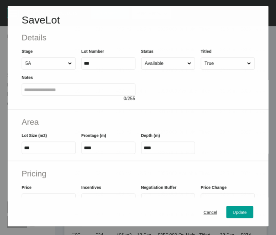
click at [167, 69] on input "Available" at bounding box center [164, 64] width 43 height 12
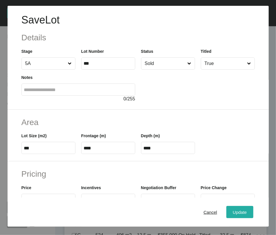
click at [232, 214] on span "Update" at bounding box center [239, 212] width 14 height 5
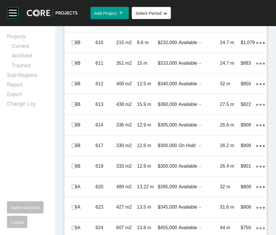
scroll to position [1049, 0]
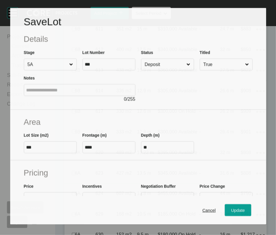
scroll to position [1026, 0]
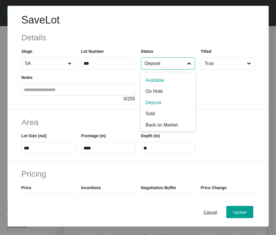
click at [160, 69] on input "Deposit" at bounding box center [164, 64] width 43 height 12
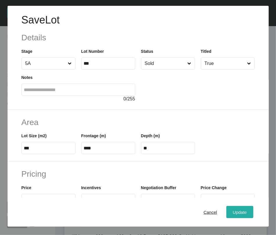
click at [232, 213] on span "Update" at bounding box center [239, 212] width 14 height 5
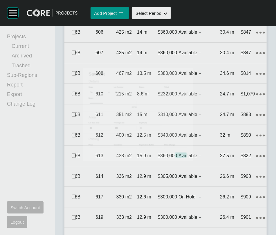
scroll to position [1049, 0]
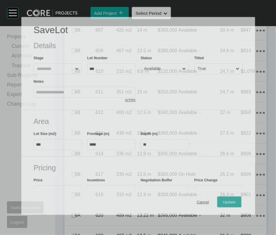
scroll to position [1026, 0]
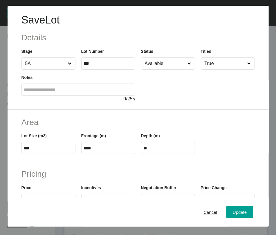
click at [163, 69] on input "Available" at bounding box center [164, 64] width 43 height 12
click at [231, 208] on div "Update" at bounding box center [239, 212] width 17 height 8
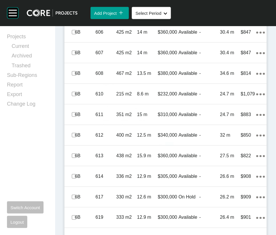
scroll to position [1049, 0]
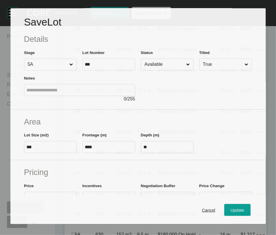
scroll to position [1026, 0]
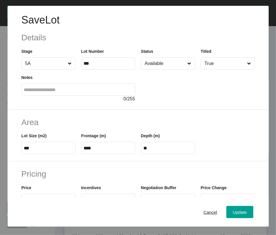
click at [175, 69] on input "Available" at bounding box center [164, 64] width 43 height 12
click at [232, 214] on span "Update" at bounding box center [239, 212] width 14 height 5
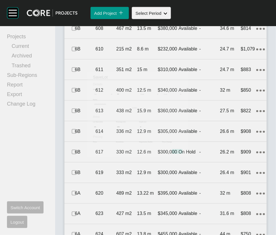
scroll to position [1049, 0]
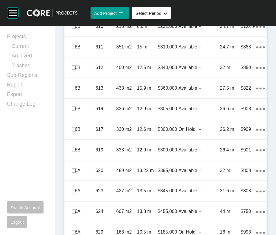
drag, startPoint x: 74, startPoint y: 193, endPoint x: 75, endPoint y: 188, distance: 4.4
drag, startPoint x: 73, startPoint y: 167, endPoint x: 72, endPoint y: 163, distance: 4.4
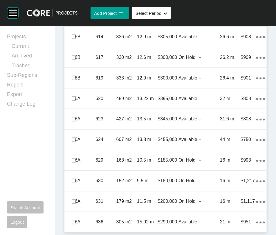
scroll to position [1371, 0]
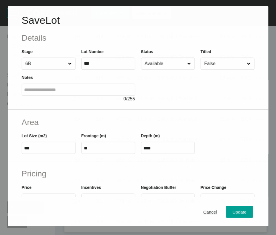
scroll to position [1348, 0]
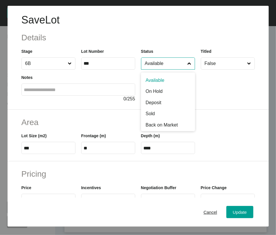
click at [175, 69] on input "Available" at bounding box center [164, 64] width 43 height 12
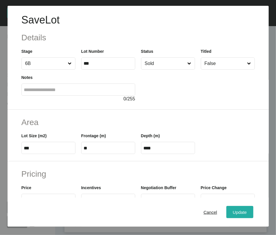
click at [235, 216] on div "Update" at bounding box center [239, 212] width 17 height 8
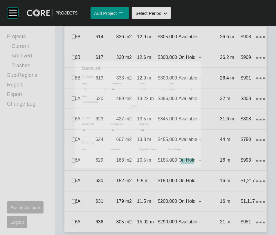
scroll to position [1371, 0]
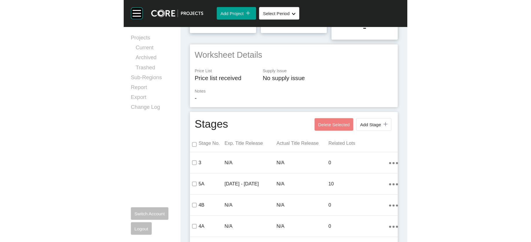
scroll to position [0, 0]
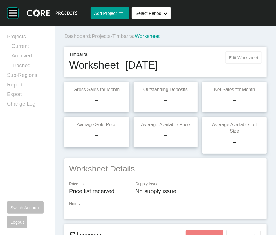
click at [229, 60] on span "Edit Worksheet" at bounding box center [243, 57] width 29 height 5
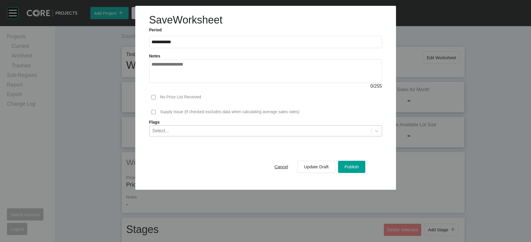
click at [336, 135] on div "Select..." at bounding box center [261, 130] width 222 height 10
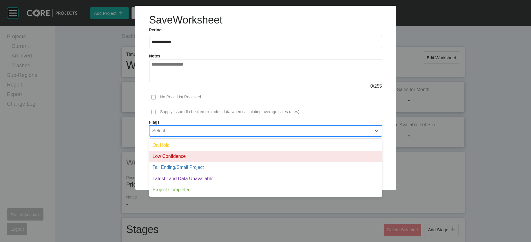
click at [297, 162] on div "Low Confidence" at bounding box center [265, 156] width 233 height 11
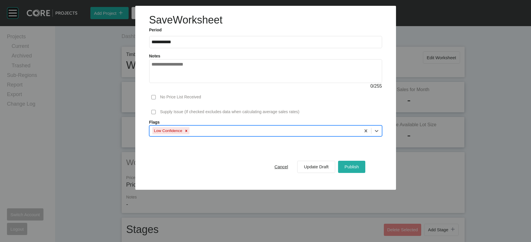
click at [359, 169] on span "Publish" at bounding box center [352, 166] width 14 height 5
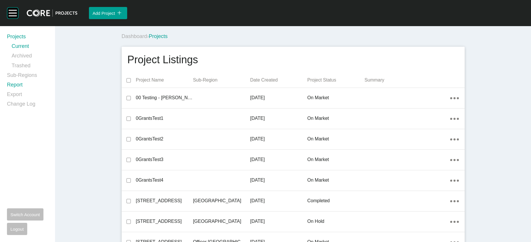
click at [23, 91] on link "Report" at bounding box center [27, 86] width 41 height 10
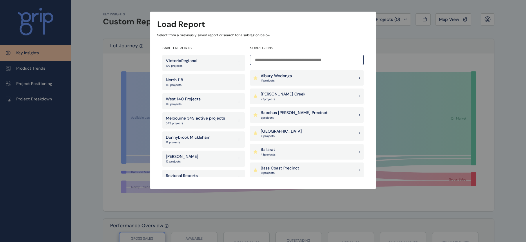
click at [268, 59] on input at bounding box center [307, 60] width 114 height 10
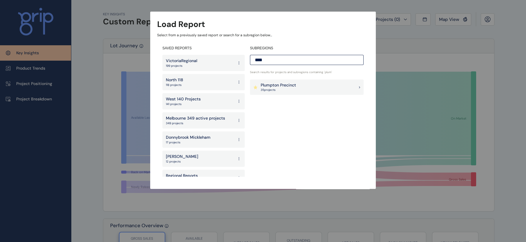
type input "****"
click at [289, 85] on p "Plumpton Precinct" at bounding box center [278, 85] width 35 height 6
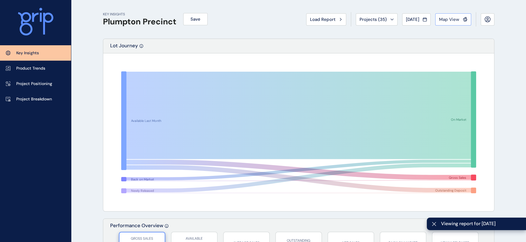
click at [440, 24] on button "Map View" at bounding box center [453, 19] width 36 height 12
